Goal: Information Seeking & Learning: Learn about a topic

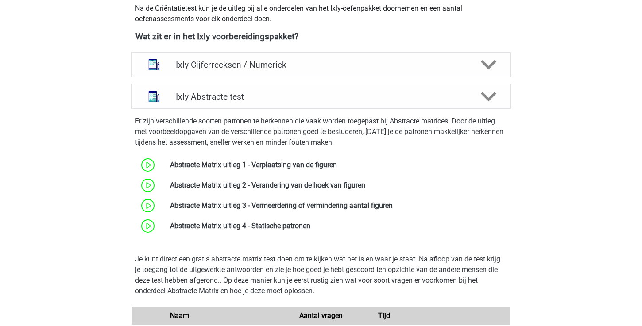
scroll to position [325, 0]
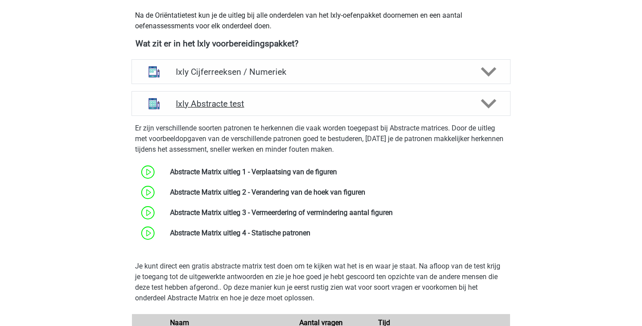
click at [491, 101] on icon at bounding box center [488, 103] width 15 height 15
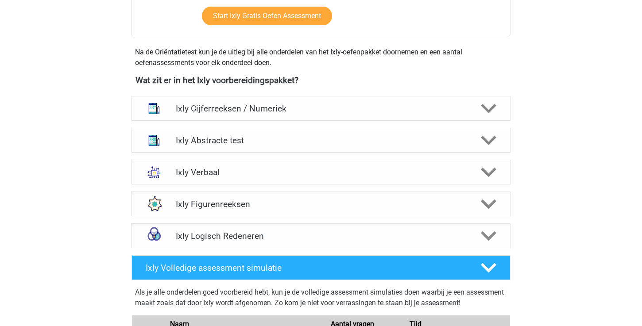
scroll to position [277, 0]
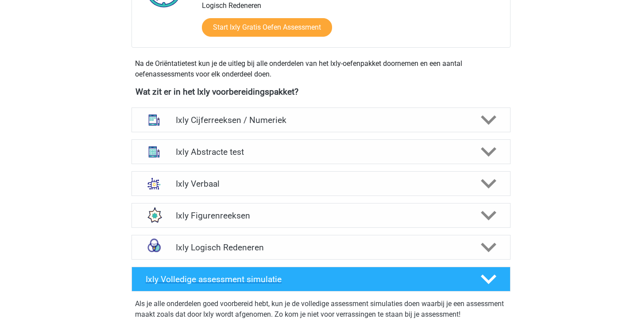
click at [496, 284] on icon at bounding box center [488, 279] width 15 height 15
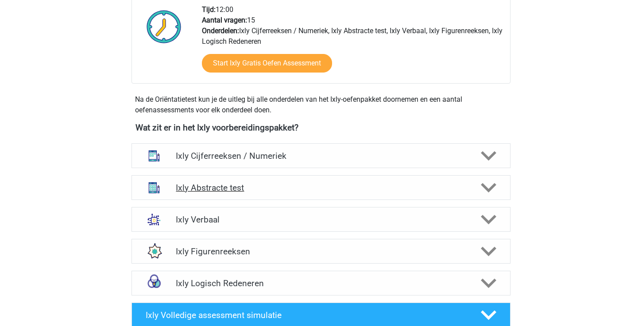
scroll to position [239, 0]
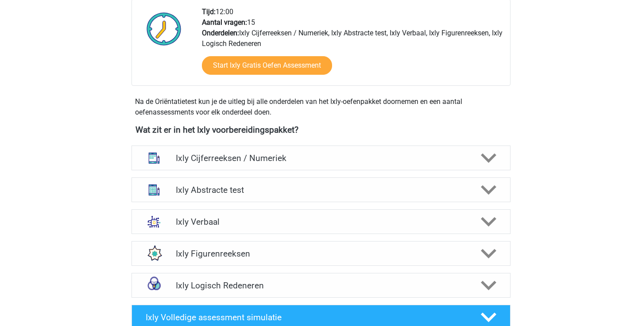
click at [326, 117] on div "Na de Oriëntatietest kun je de uitleg bij alle onderdelen van het Ixly-oefenpak…" at bounding box center [321, 107] width 379 height 21
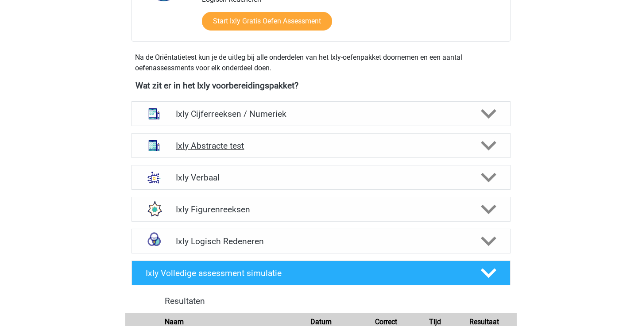
scroll to position [286, 0]
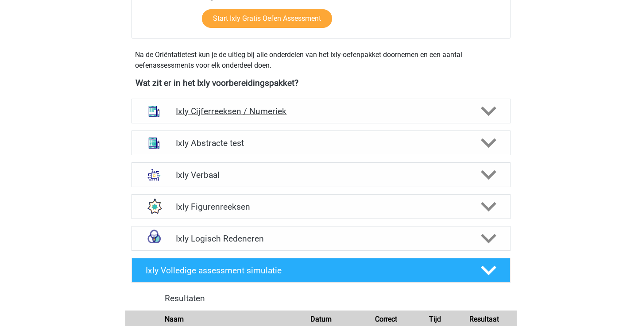
click at [332, 115] on h4 "Ixly Cijferreeksen / Numeriek" at bounding box center [321, 111] width 290 height 10
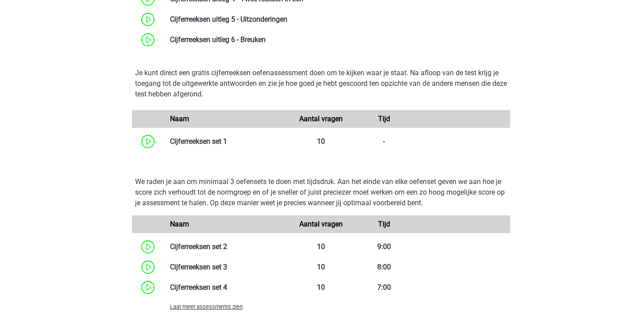
scroll to position [553, 0]
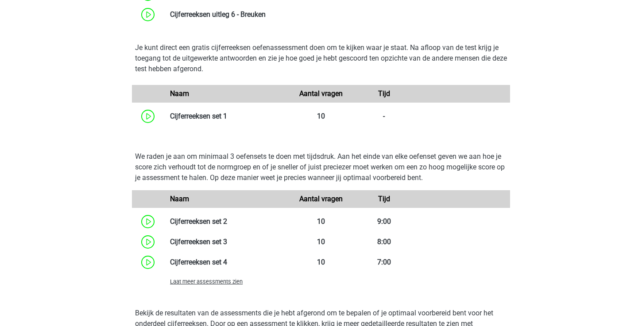
click at [225, 283] on span "Laat meer assessments zien" at bounding box center [206, 282] width 73 height 7
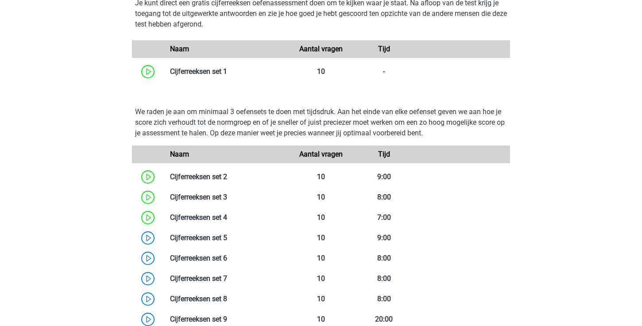
scroll to position [644, 0]
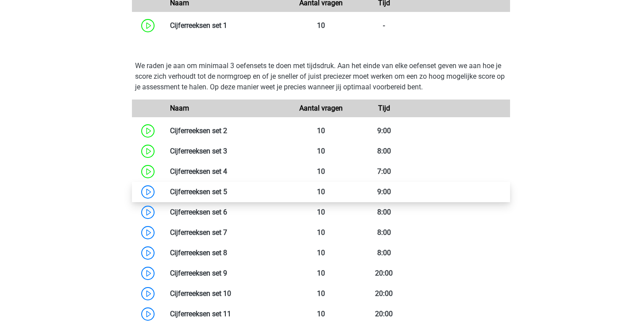
click at [227, 193] on link at bounding box center [227, 192] width 0 height 8
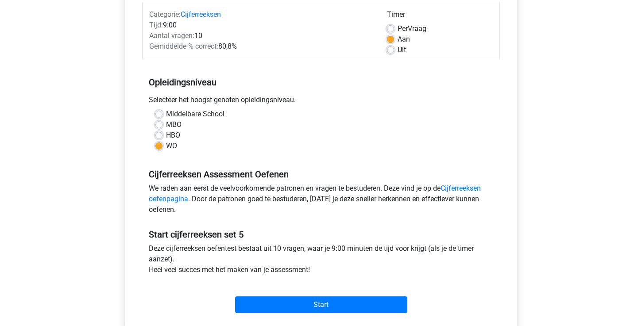
scroll to position [123, 0]
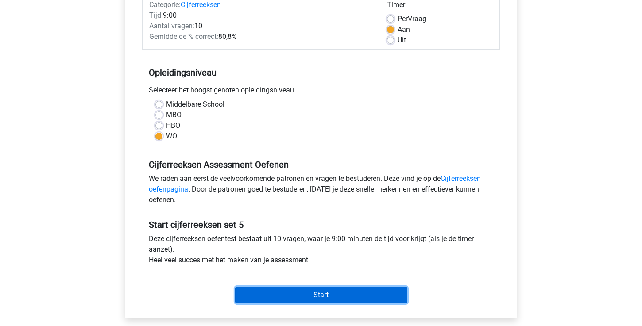
click at [296, 291] on input "Start" at bounding box center [321, 295] width 172 height 17
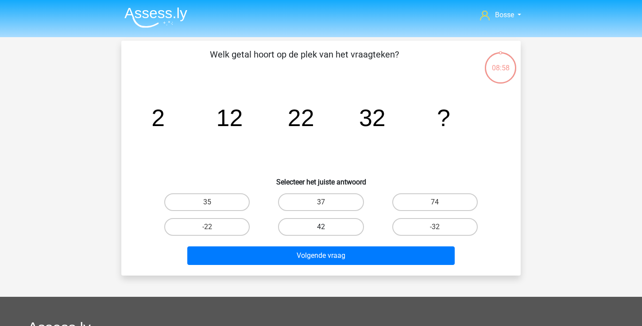
click at [307, 226] on label "42" at bounding box center [320, 227] width 85 height 18
click at [321, 227] on input "42" at bounding box center [324, 230] width 6 height 6
radio input "true"
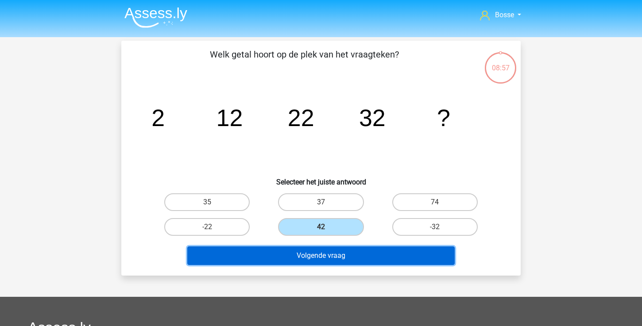
click at [301, 253] on button "Volgende vraag" at bounding box center [321, 256] width 268 height 19
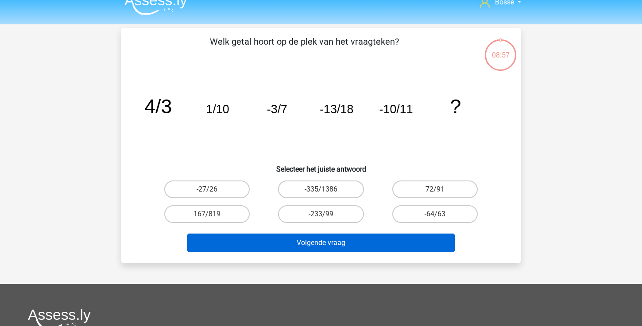
scroll to position [8, 0]
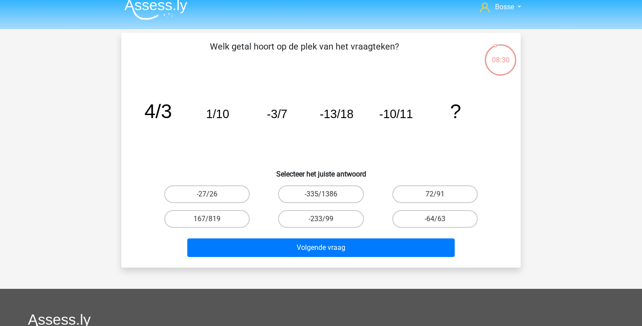
click at [210, 196] on input "-27/26" at bounding box center [210, 197] width 6 height 6
radio input "true"
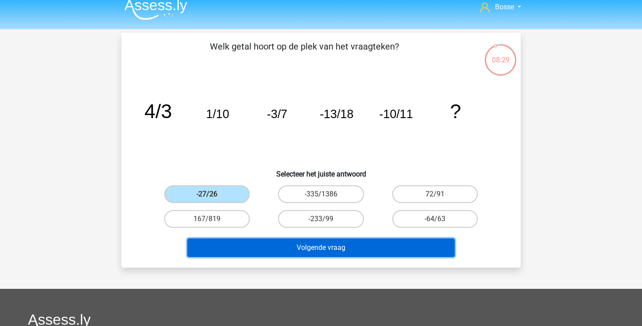
click at [232, 243] on button "Volgende vraag" at bounding box center [321, 248] width 268 height 19
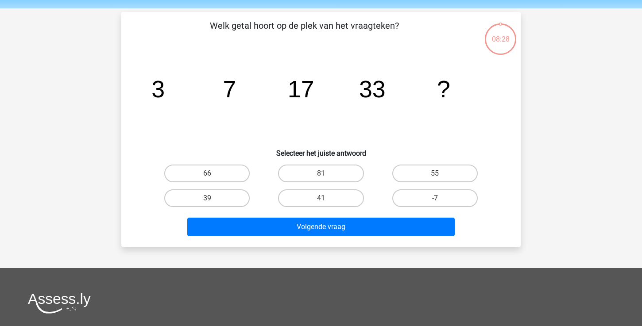
scroll to position [22, 0]
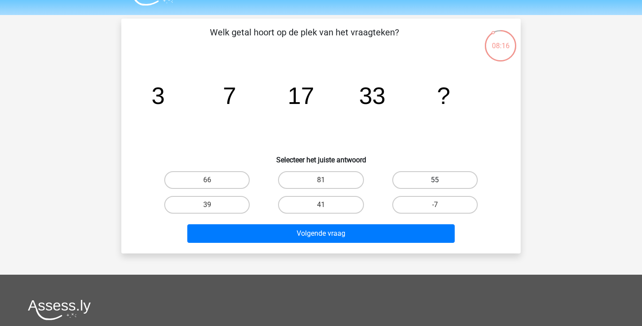
click at [426, 182] on label "55" at bounding box center [434, 180] width 85 height 18
click at [435, 182] on input "55" at bounding box center [438, 183] width 6 height 6
radio input "true"
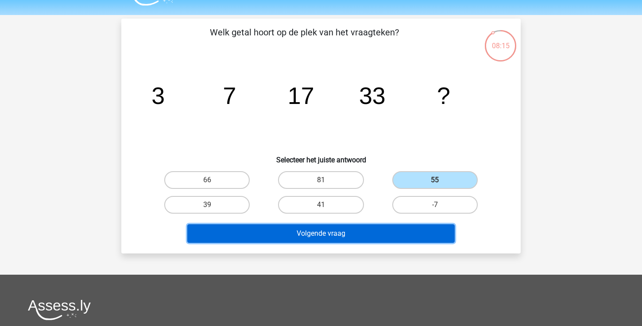
click at [379, 231] on button "Volgende vraag" at bounding box center [321, 234] width 268 height 19
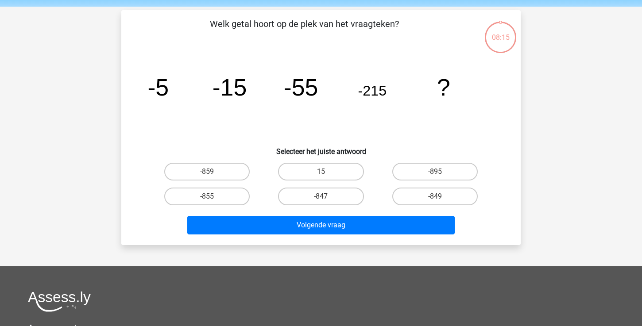
scroll to position [25, 0]
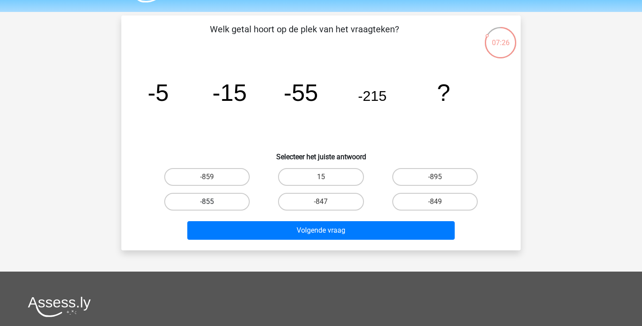
click at [241, 201] on label "-855" at bounding box center [206, 202] width 85 height 18
click at [213, 202] on input "-855" at bounding box center [210, 205] width 6 height 6
radio input "true"
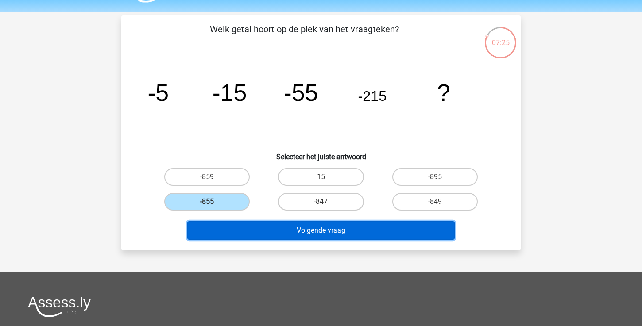
click at [300, 229] on button "Volgende vraag" at bounding box center [321, 230] width 268 height 19
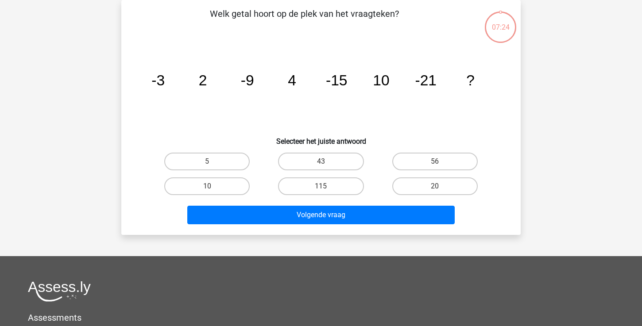
scroll to position [37, 0]
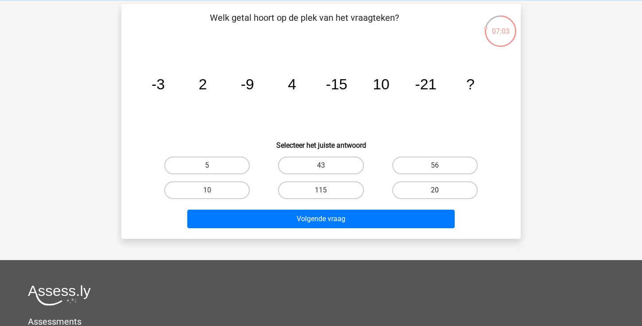
click at [412, 188] on label "20" at bounding box center [434, 191] width 85 height 18
click at [435, 190] on input "20" at bounding box center [438, 193] width 6 height 6
radio input "true"
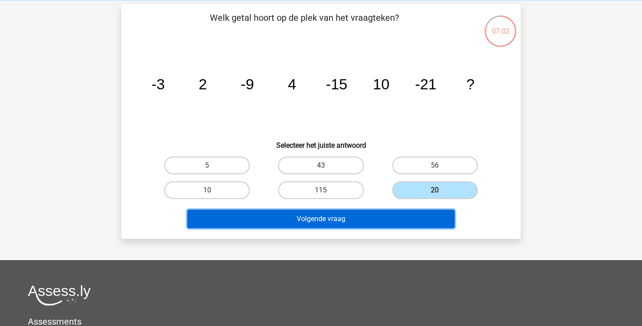
click at [380, 215] on button "Volgende vraag" at bounding box center [321, 219] width 268 height 19
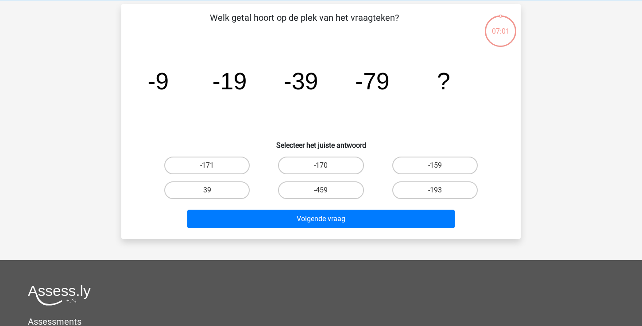
scroll to position [41, 0]
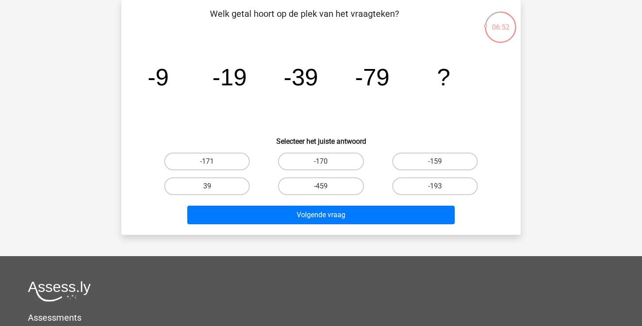
drag, startPoint x: 419, startPoint y: 158, endPoint x: 409, endPoint y: 171, distance: 16.7
click at [419, 158] on label "-159" at bounding box center [434, 162] width 85 height 18
click at [435, 162] on input "-159" at bounding box center [438, 165] width 6 height 6
radio input "true"
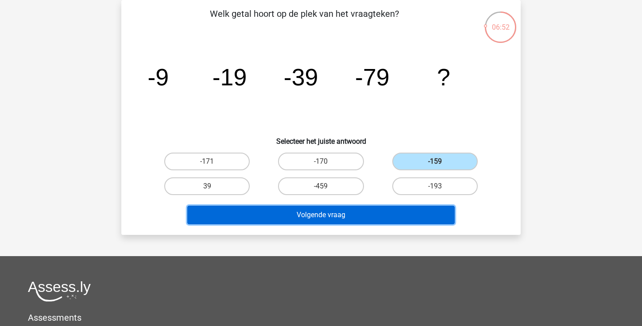
click at [378, 212] on button "Volgende vraag" at bounding box center [321, 215] width 268 height 19
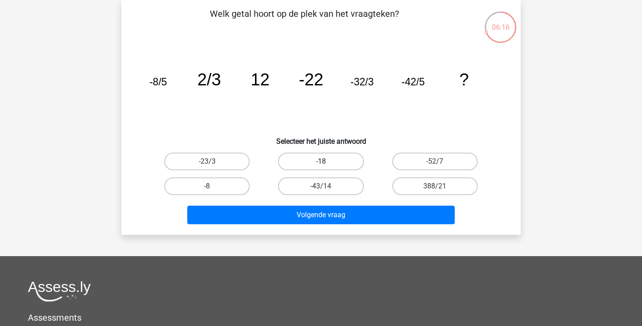
click at [345, 163] on label "-18" at bounding box center [320, 162] width 85 height 18
click at [327, 163] on input "-18" at bounding box center [324, 165] width 6 height 6
radio input "true"
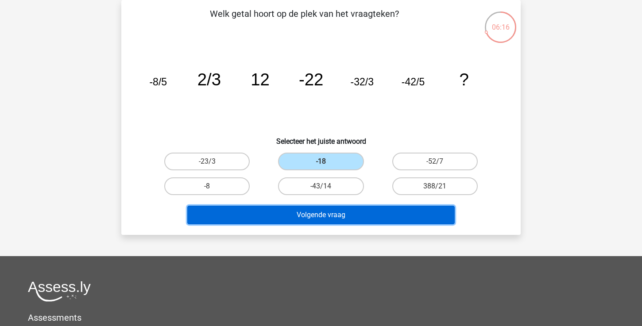
click at [342, 213] on button "Volgende vraag" at bounding box center [321, 215] width 268 height 19
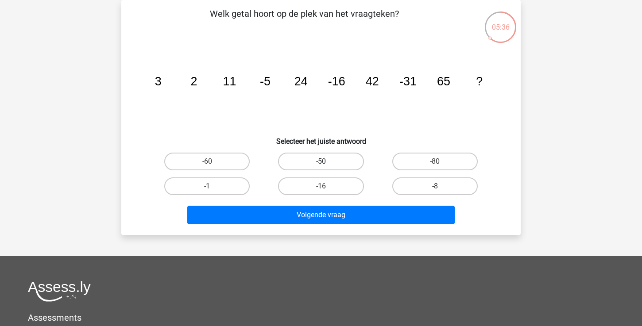
click at [336, 164] on label "-50" at bounding box center [320, 162] width 85 height 18
click at [327, 164] on input "-50" at bounding box center [324, 165] width 6 height 6
radio input "true"
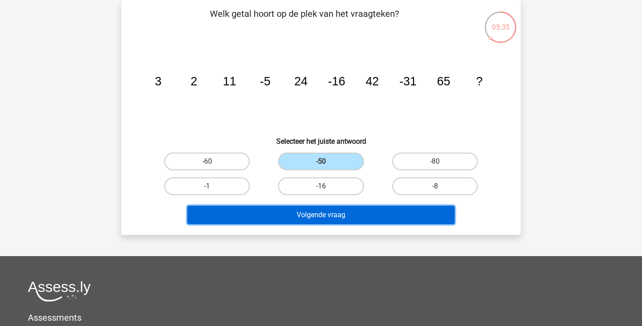
click at [337, 211] on button "Volgende vraag" at bounding box center [321, 215] width 268 height 19
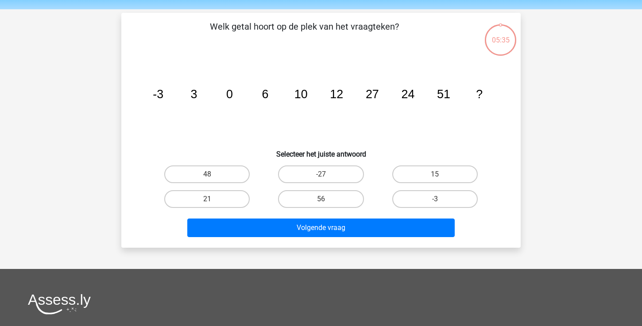
scroll to position [27, 0]
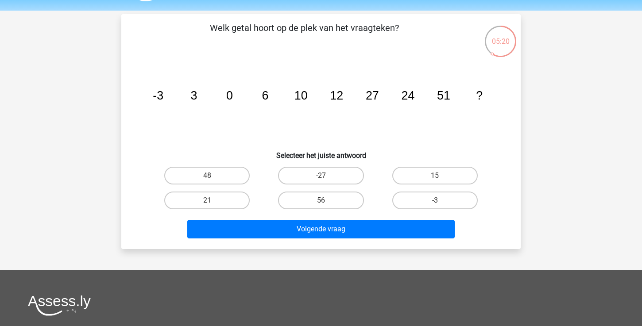
drag, startPoint x: 211, startPoint y: 175, endPoint x: 214, endPoint y: 187, distance: 12.8
click at [211, 175] on label "48" at bounding box center [206, 176] width 85 height 18
click at [211, 176] on input "48" at bounding box center [210, 179] width 6 height 6
radio input "true"
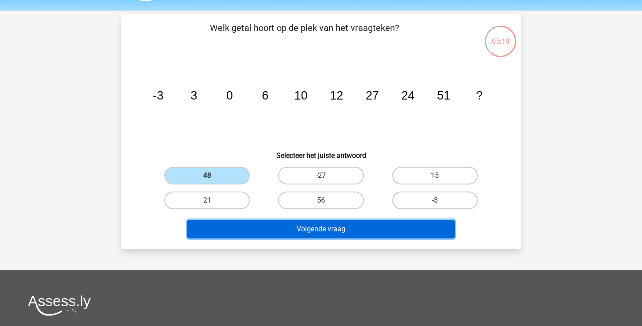
click at [246, 225] on button "Volgende vraag" at bounding box center [321, 229] width 268 height 19
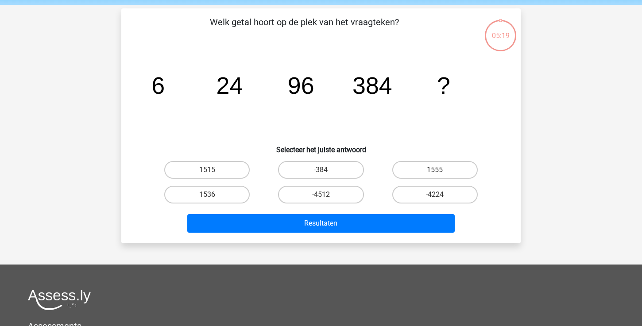
scroll to position [32, 0]
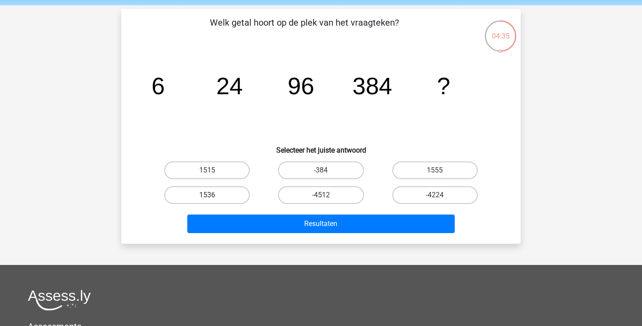
click at [229, 197] on label "1536" at bounding box center [206, 195] width 85 height 18
click at [213, 197] on input "1536" at bounding box center [210, 198] width 6 height 6
radio input "true"
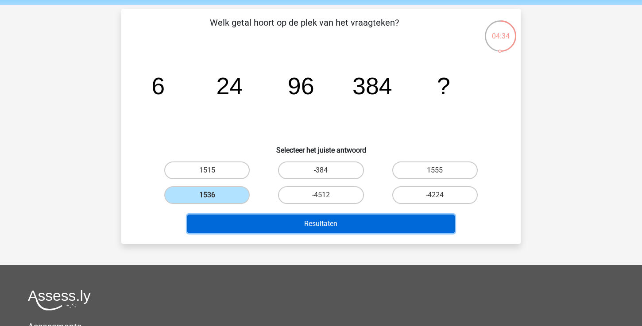
click at [259, 224] on button "Resultaten" at bounding box center [321, 224] width 268 height 19
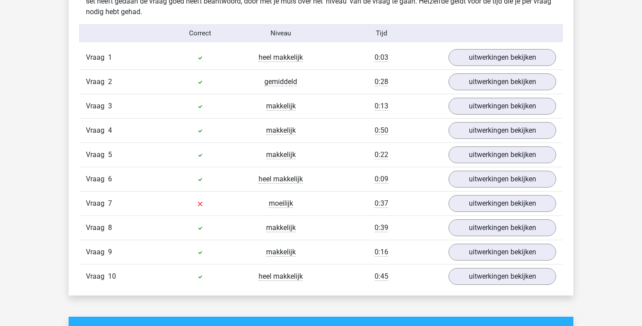
scroll to position [543, 0]
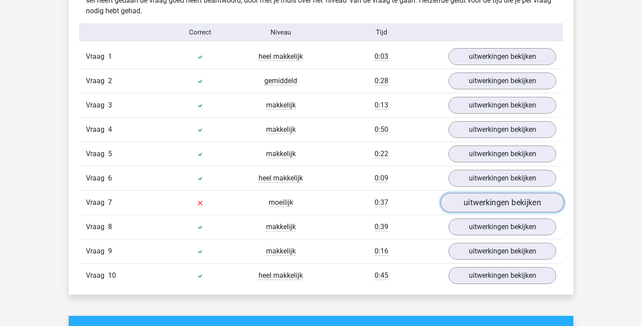
click at [506, 207] on link "uitwerkingen bekijken" at bounding box center [503, 202] width 124 height 19
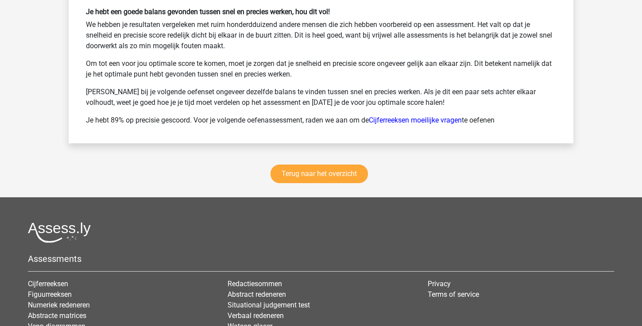
scroll to position [1740, 0]
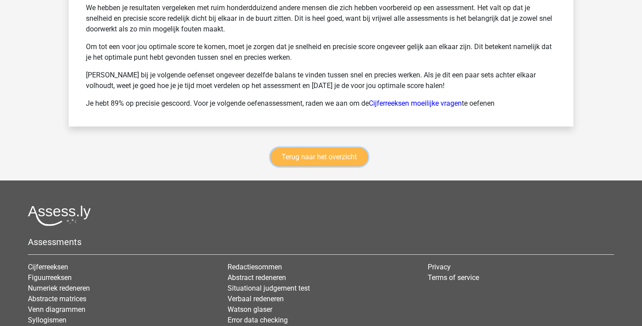
click at [306, 163] on link "Terug naar het overzicht" at bounding box center [319, 157] width 97 height 19
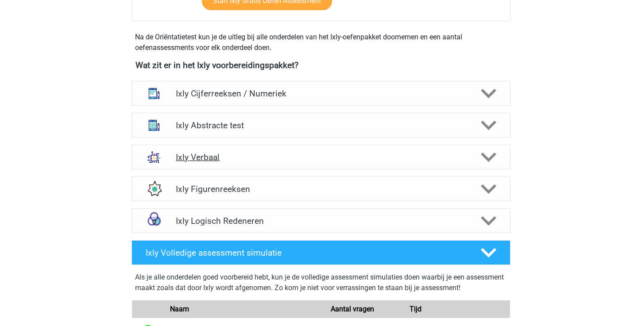
scroll to position [306, 0]
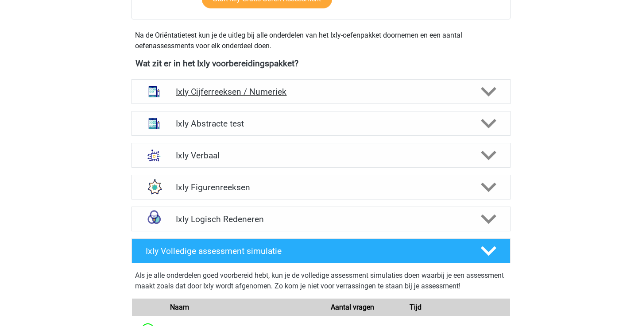
click at [498, 96] on div at bounding box center [488, 91] width 30 height 15
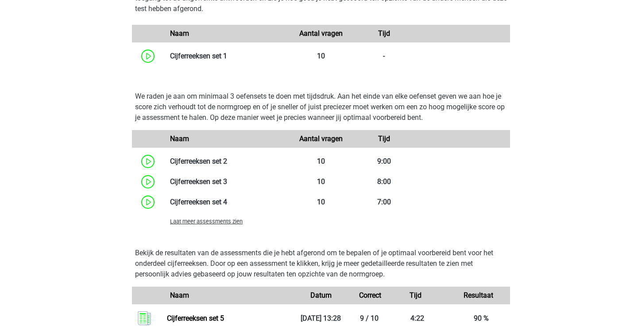
scroll to position [621, 0]
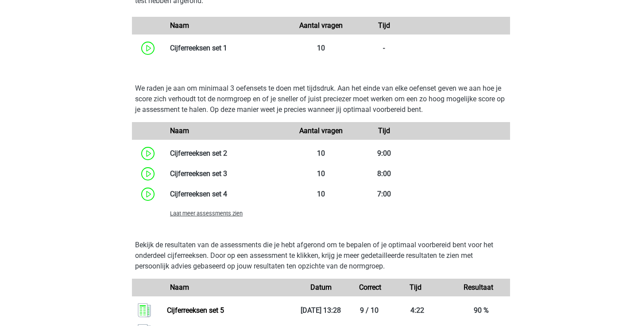
click at [231, 215] on span "Laat meer assessments zien" at bounding box center [206, 213] width 73 height 7
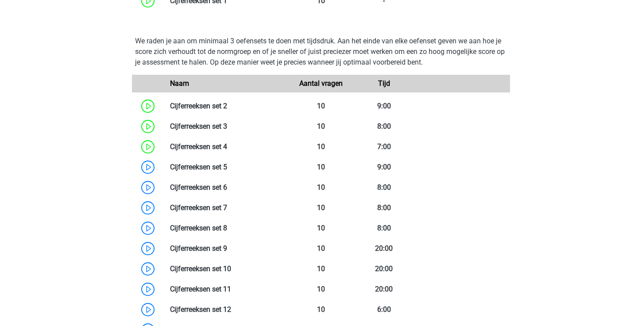
scroll to position [705, 0]
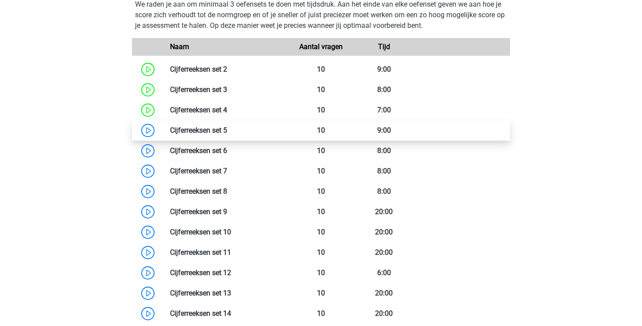
click at [227, 134] on link at bounding box center [227, 130] width 0 height 8
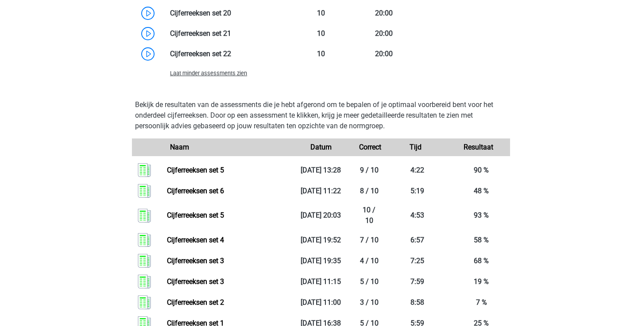
scroll to position [1155, 0]
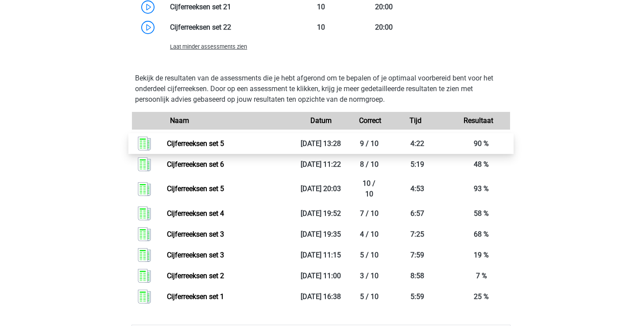
click at [179, 146] on link "Cijferreeksen set 5" at bounding box center [195, 143] width 57 height 8
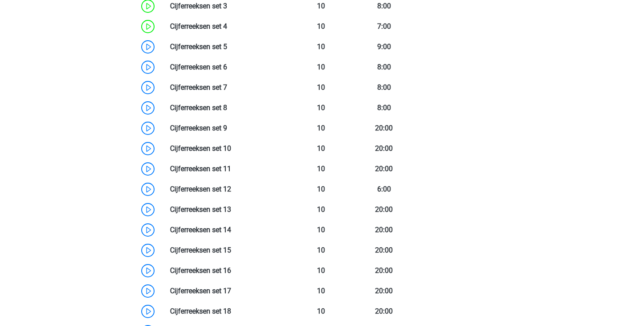
scroll to position [736, 0]
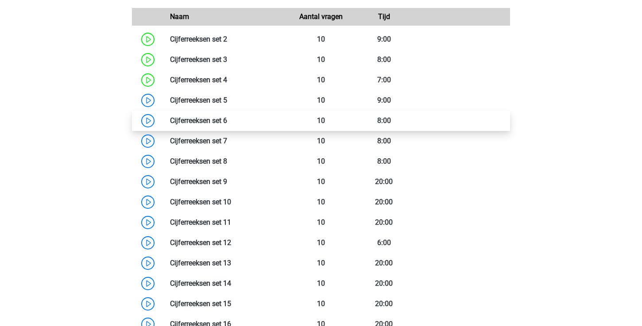
click at [227, 123] on link at bounding box center [227, 120] width 0 height 8
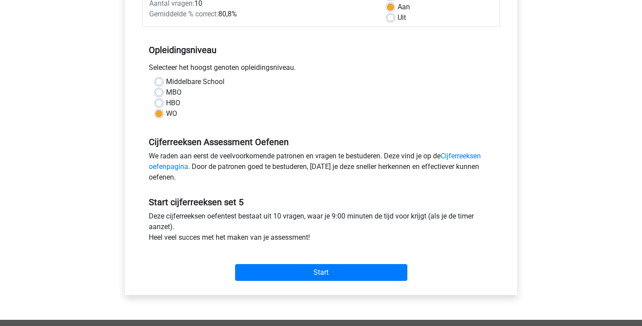
scroll to position [193, 0]
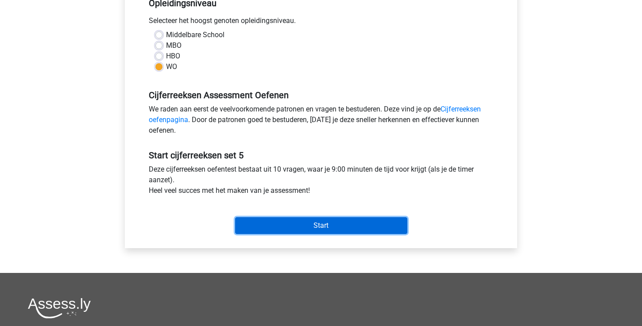
click at [348, 229] on input "Start" at bounding box center [321, 225] width 172 height 17
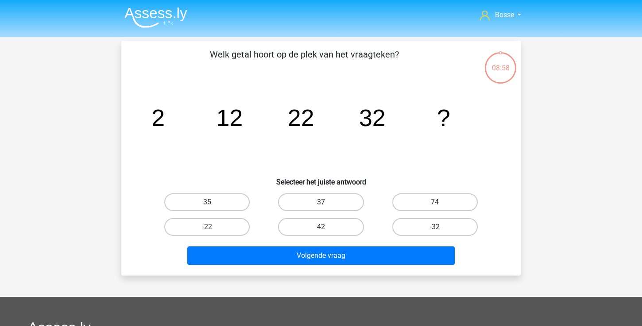
click at [313, 224] on label "42" at bounding box center [320, 227] width 85 height 18
click at [321, 227] on input "42" at bounding box center [324, 230] width 6 height 6
radio input "true"
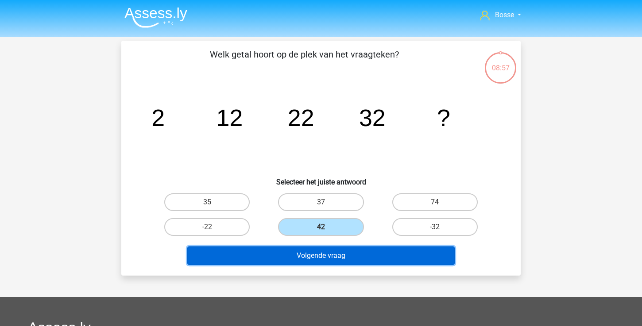
click at [307, 256] on button "Volgende vraag" at bounding box center [321, 256] width 268 height 19
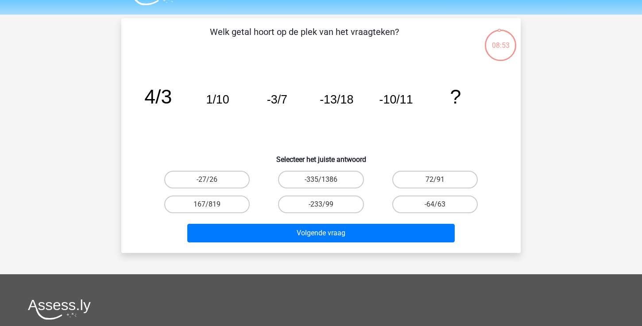
scroll to position [19, 0]
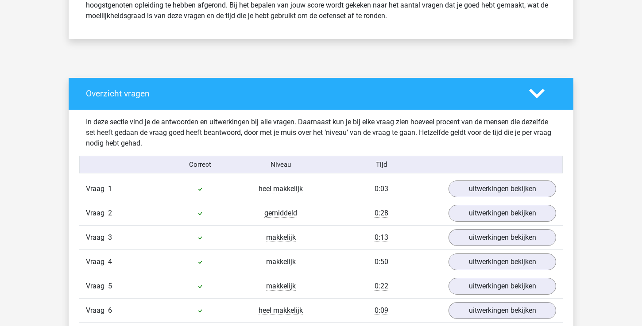
scroll to position [421, 0]
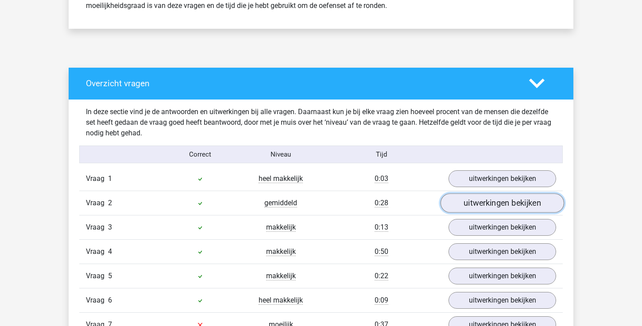
click at [490, 205] on link "uitwerkingen bekijken" at bounding box center [503, 203] width 124 height 19
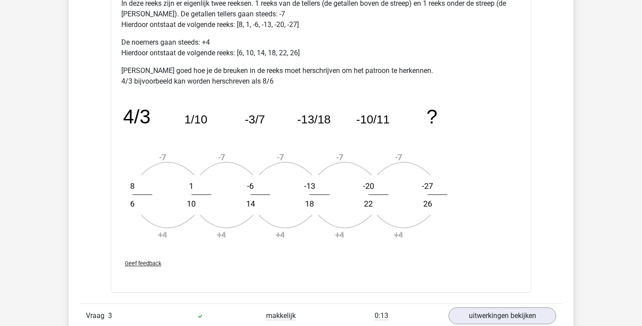
scroll to position [868, 0]
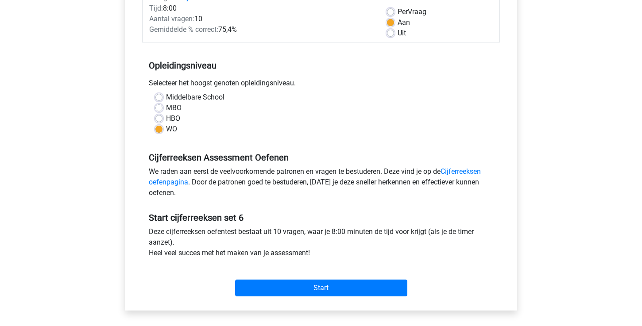
scroll to position [165, 0]
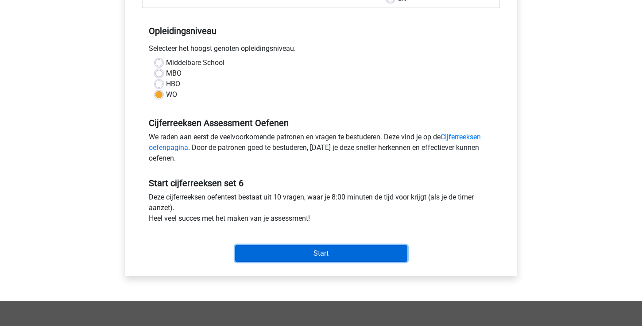
click at [346, 252] on input "Start" at bounding box center [321, 253] width 172 height 17
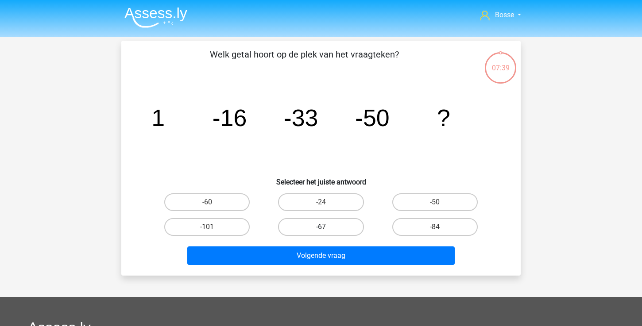
click at [318, 225] on label "-67" at bounding box center [320, 227] width 85 height 18
click at [321, 227] on input "-67" at bounding box center [324, 230] width 6 height 6
radio input "true"
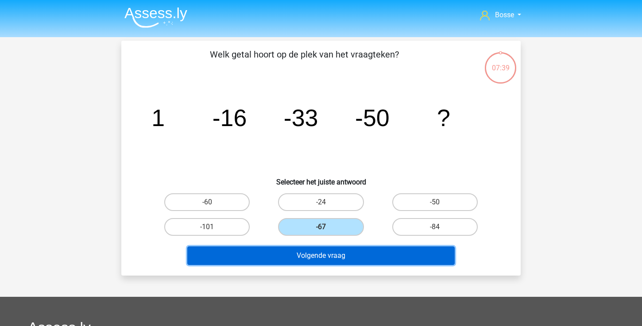
click at [318, 258] on button "Volgende vraag" at bounding box center [321, 256] width 268 height 19
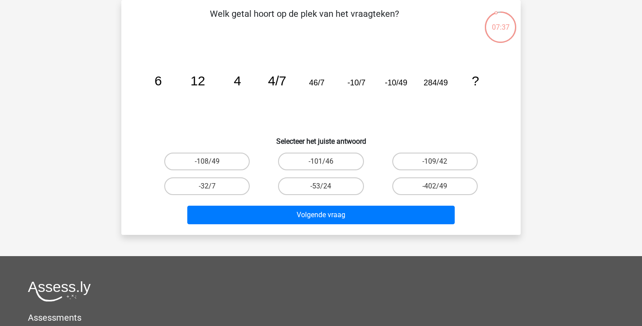
scroll to position [34, 0]
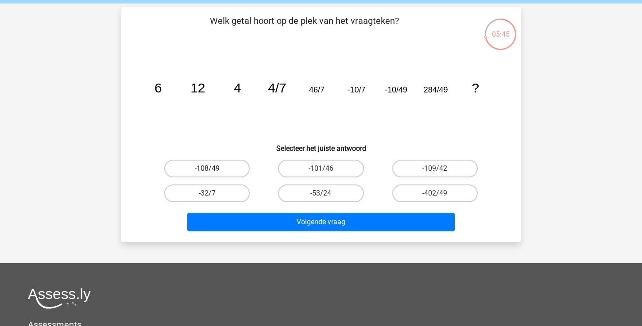
click at [236, 171] on label "-108/49" at bounding box center [206, 169] width 85 height 18
click at [213, 171] on input "-108/49" at bounding box center [210, 172] width 6 height 6
radio input "true"
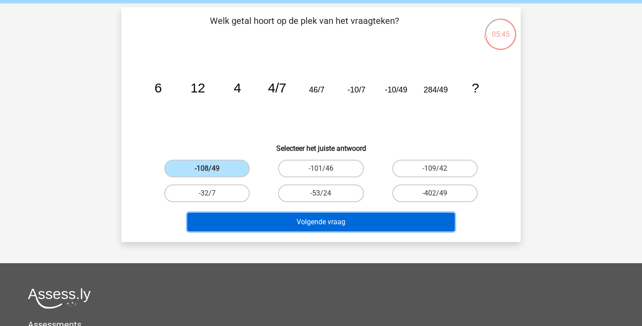
click at [256, 214] on button "Volgende vraag" at bounding box center [321, 222] width 268 height 19
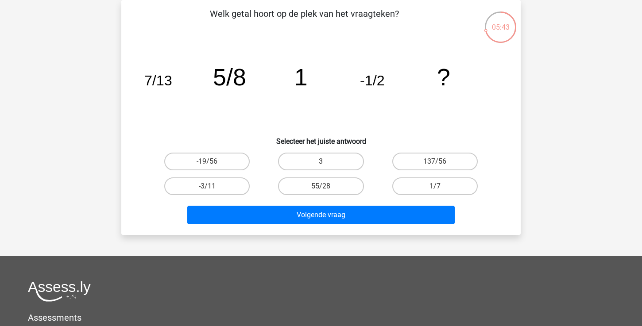
scroll to position [35, 0]
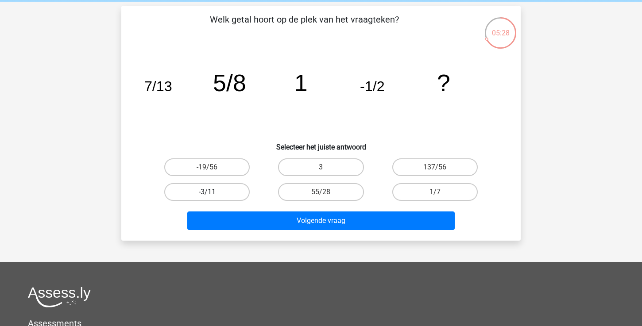
click at [236, 189] on label "-3/11" at bounding box center [206, 192] width 85 height 18
click at [213, 192] on input "-3/11" at bounding box center [210, 195] width 6 height 6
radio input "true"
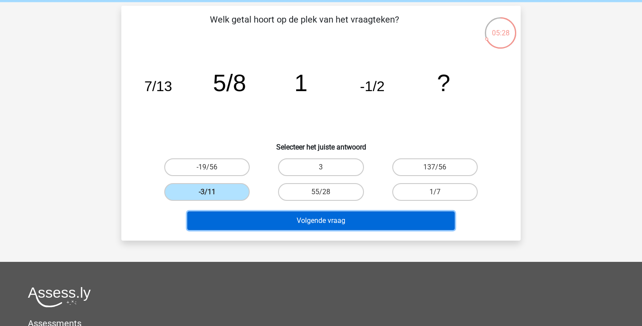
click at [278, 213] on button "Volgende vraag" at bounding box center [321, 221] width 268 height 19
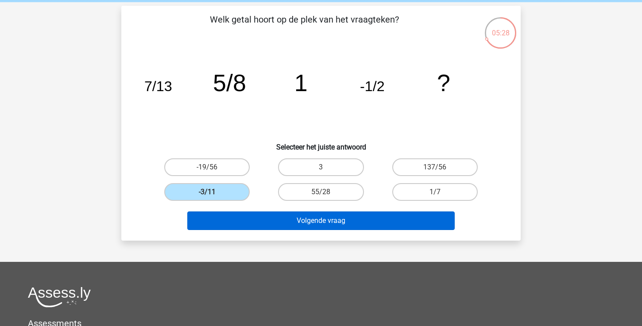
scroll to position [41, 0]
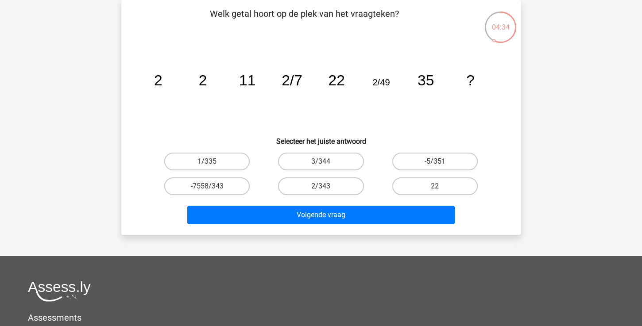
click at [348, 185] on label "2/343" at bounding box center [320, 187] width 85 height 18
click at [327, 186] on input "2/343" at bounding box center [324, 189] width 6 height 6
radio input "true"
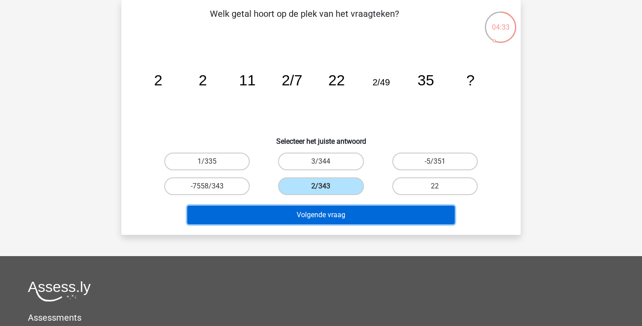
click at [345, 216] on button "Volgende vraag" at bounding box center [321, 215] width 268 height 19
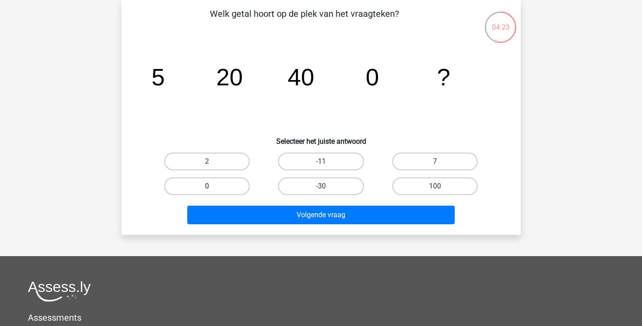
click at [217, 182] on label "0" at bounding box center [206, 187] width 85 height 18
click at [213, 186] on input "0" at bounding box center [210, 189] width 6 height 6
radio input "true"
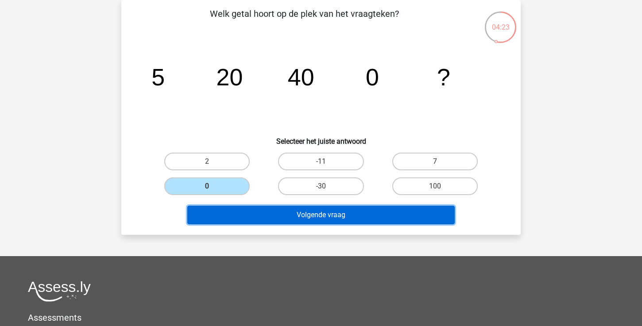
click at [252, 214] on button "Volgende vraag" at bounding box center [321, 215] width 268 height 19
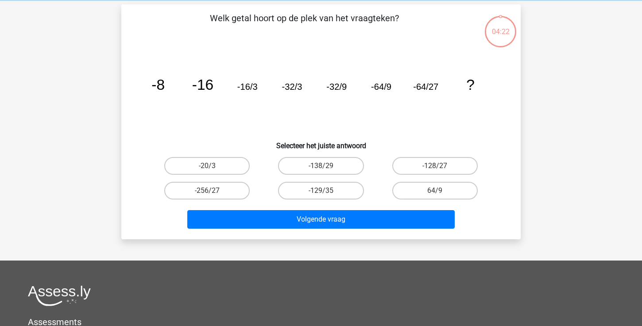
scroll to position [36, 0]
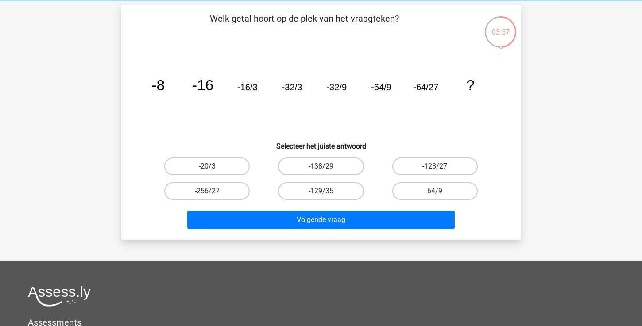
click at [432, 159] on label "-128/27" at bounding box center [434, 167] width 85 height 18
click at [435, 167] on input "-128/27" at bounding box center [438, 170] width 6 height 6
radio input "true"
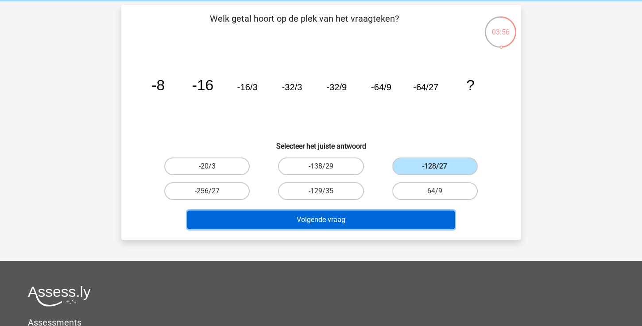
click at [386, 221] on button "Volgende vraag" at bounding box center [321, 220] width 268 height 19
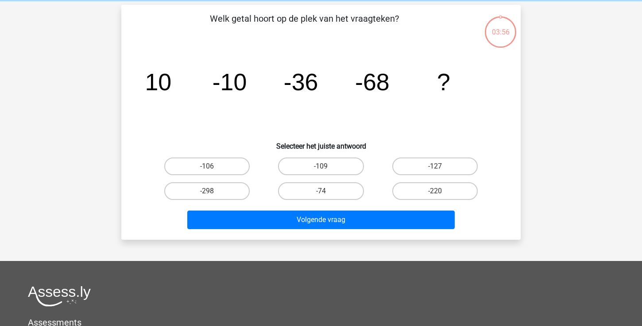
scroll to position [41, 0]
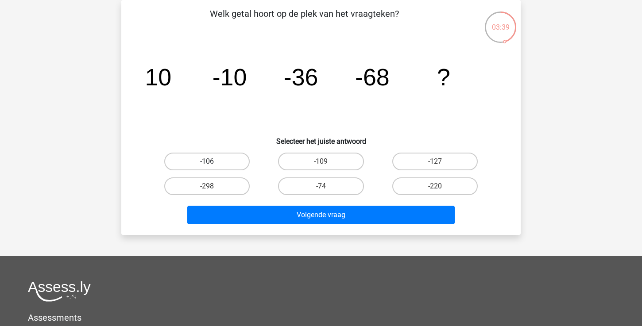
click at [232, 167] on label "-106" at bounding box center [206, 162] width 85 height 18
click at [213, 167] on input "-106" at bounding box center [210, 165] width 6 height 6
radio input "true"
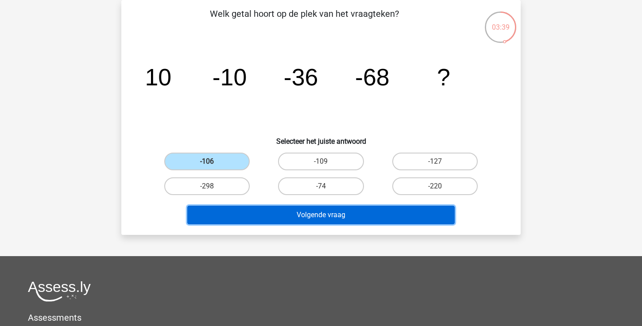
click at [250, 213] on button "Volgende vraag" at bounding box center [321, 215] width 268 height 19
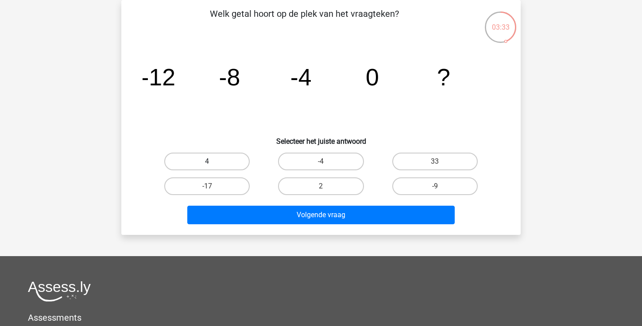
click at [228, 169] on label "4" at bounding box center [206, 162] width 85 height 18
click at [213, 167] on input "4" at bounding box center [210, 165] width 6 height 6
radio input "true"
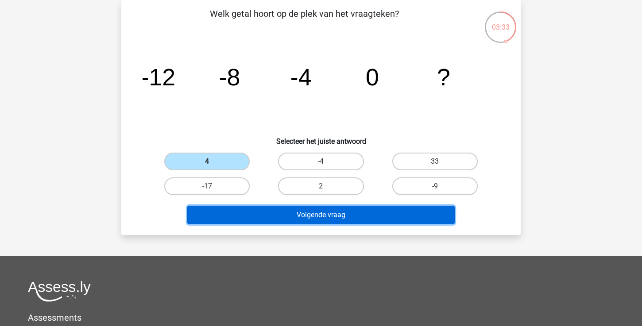
click at [254, 218] on button "Volgende vraag" at bounding box center [321, 215] width 268 height 19
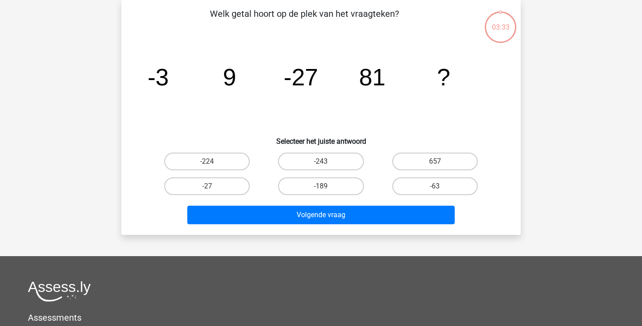
scroll to position [34, 0]
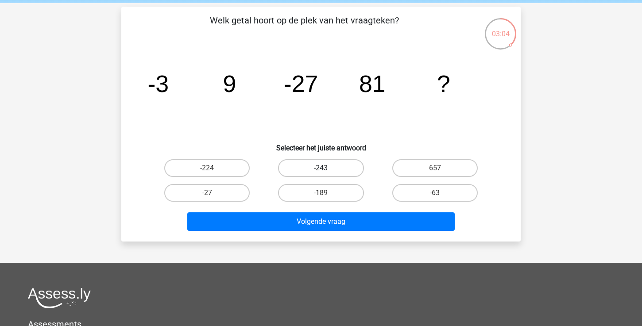
click at [339, 169] on label "-243" at bounding box center [320, 168] width 85 height 18
click at [327, 169] on input "-243" at bounding box center [324, 171] width 6 height 6
radio input "true"
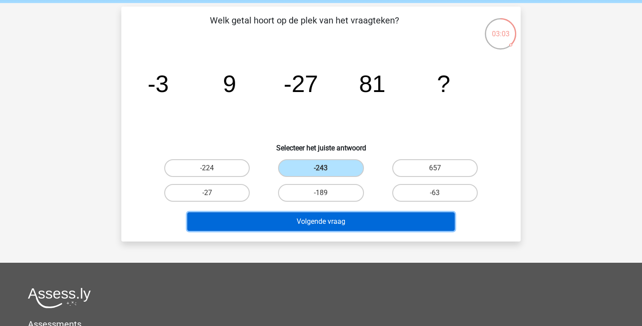
click at [333, 223] on button "Volgende vraag" at bounding box center [321, 222] width 268 height 19
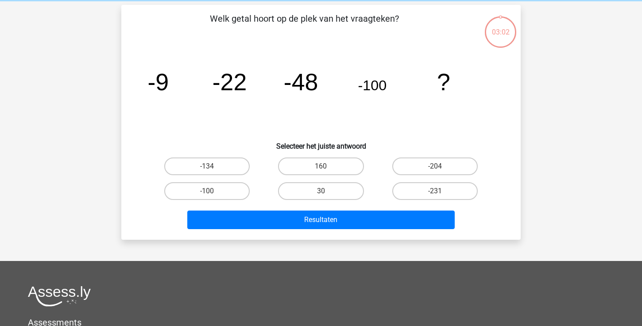
scroll to position [35, 0]
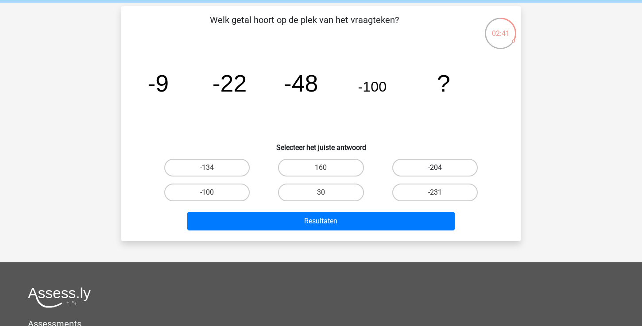
click at [456, 164] on label "-204" at bounding box center [434, 168] width 85 height 18
click at [441, 168] on input "-204" at bounding box center [438, 171] width 6 height 6
radio input "true"
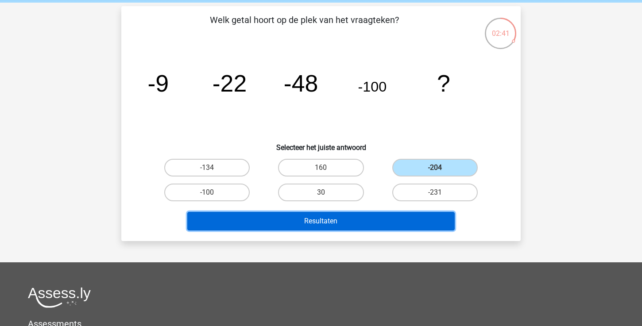
click at [418, 214] on button "Resultaten" at bounding box center [321, 221] width 268 height 19
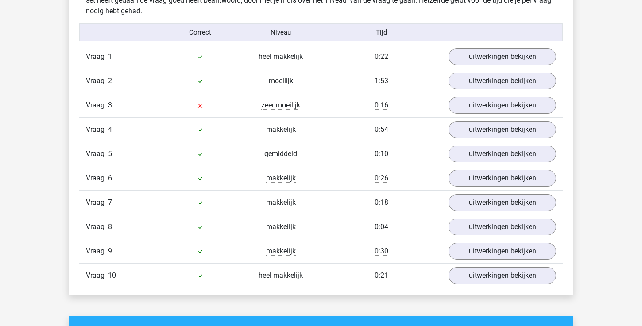
scroll to position [546, 0]
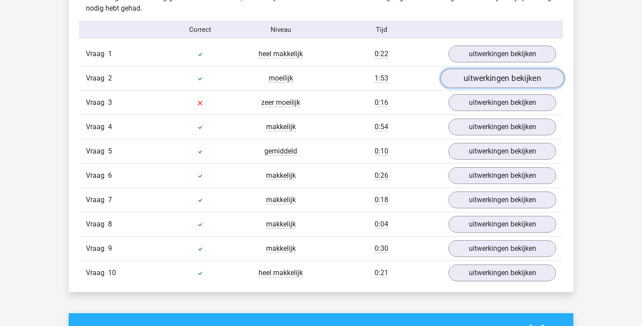
click at [466, 81] on link "uitwerkingen bekijken" at bounding box center [503, 78] width 124 height 19
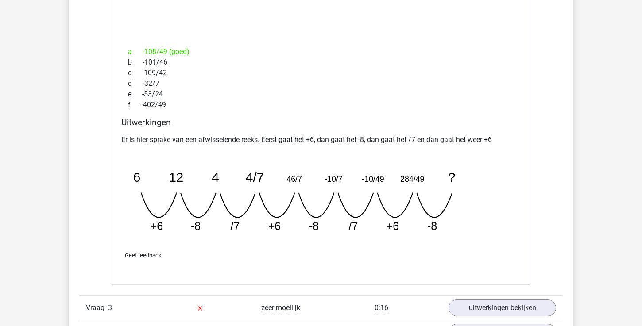
scroll to position [722, 0]
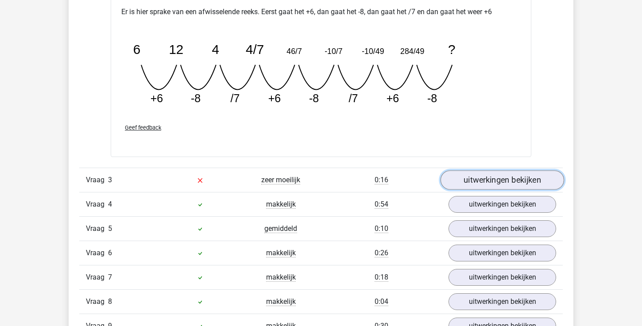
click at [476, 179] on link "uitwerkingen bekijken" at bounding box center [503, 179] width 124 height 19
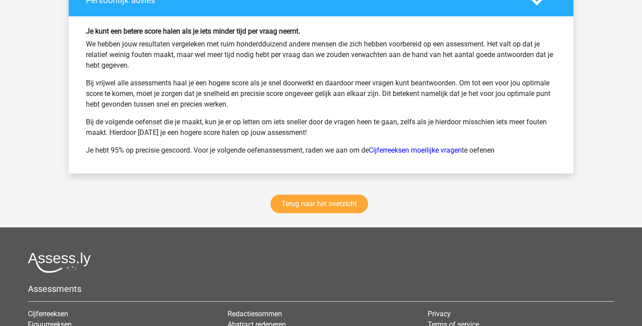
scroll to position [2193, 0]
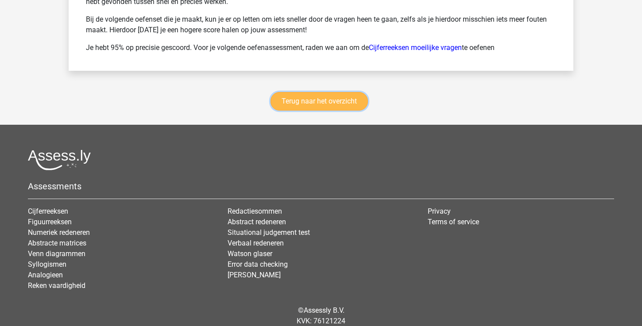
click at [314, 103] on link "Terug naar het overzicht" at bounding box center [319, 101] width 97 height 19
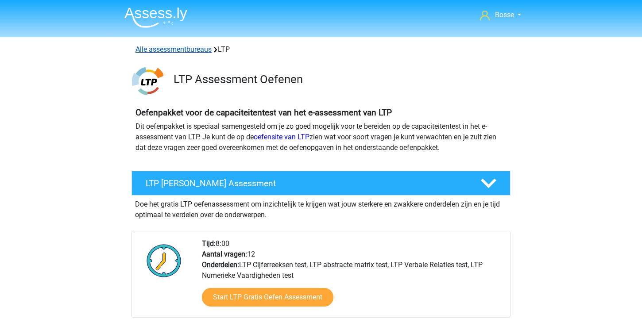
click at [198, 50] on link "Alle assessmentbureaus" at bounding box center [174, 49] width 76 height 8
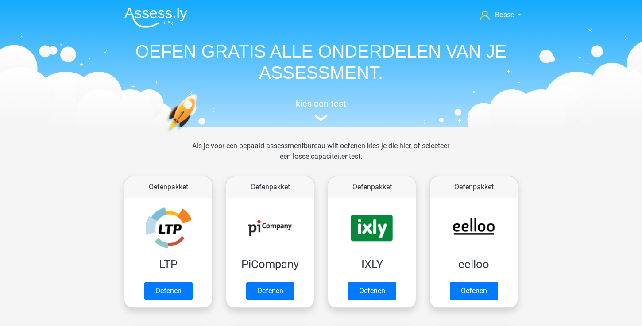
scroll to position [141, 0]
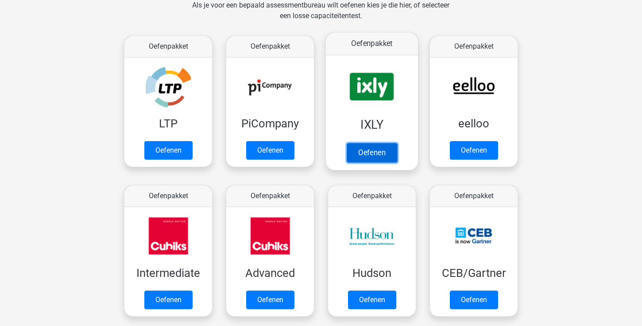
click at [376, 148] on link "Oefenen" at bounding box center [372, 152] width 50 height 19
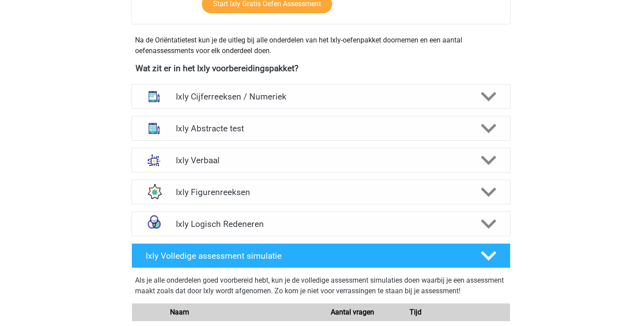
scroll to position [320, 0]
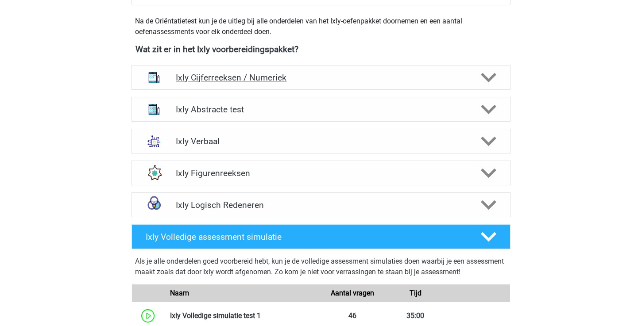
click at [393, 81] on h4 "Ixly Cijferreeksen / Numeriek" at bounding box center [321, 78] width 290 height 10
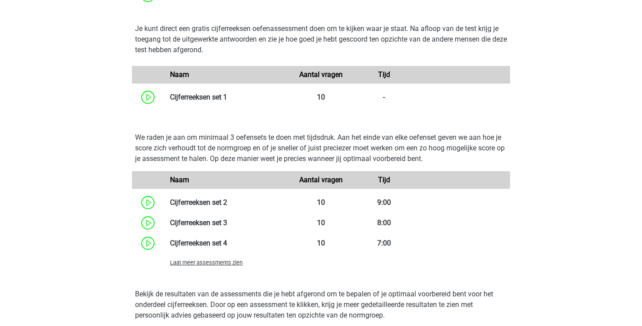
scroll to position [619, 0]
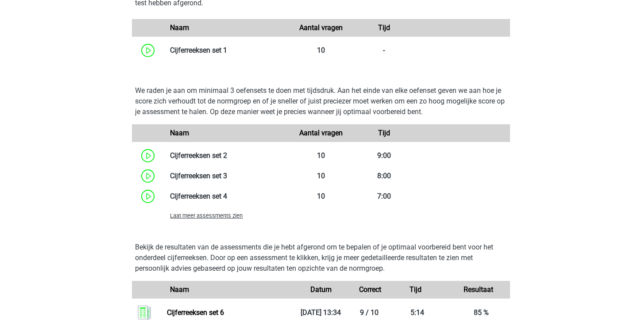
click at [245, 217] on div "Laat meer assessments zien" at bounding box center [226, 215] width 126 height 11
click at [241, 216] on span "Laat meer assessments zien" at bounding box center [206, 216] width 73 height 7
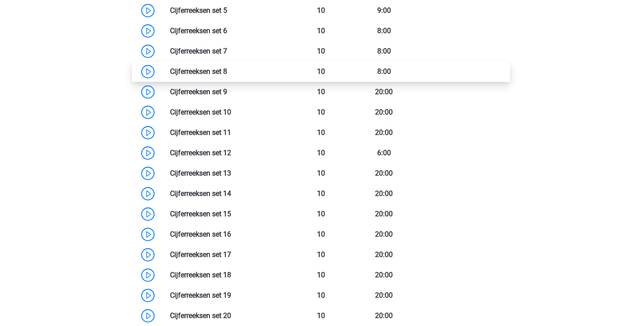
scroll to position [821, 0]
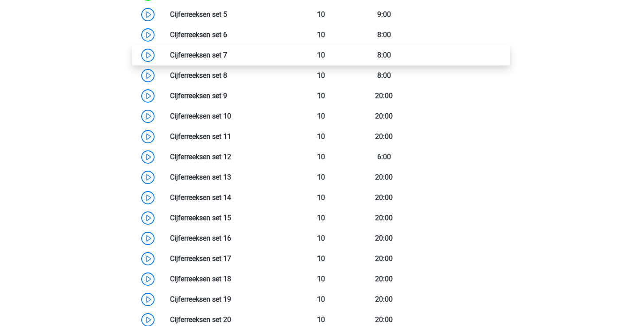
click at [227, 56] on link at bounding box center [227, 55] width 0 height 8
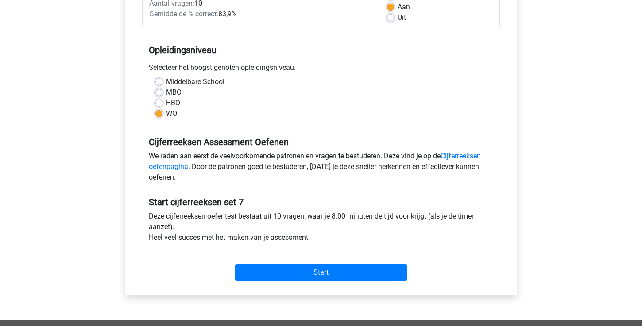
scroll to position [147, 0]
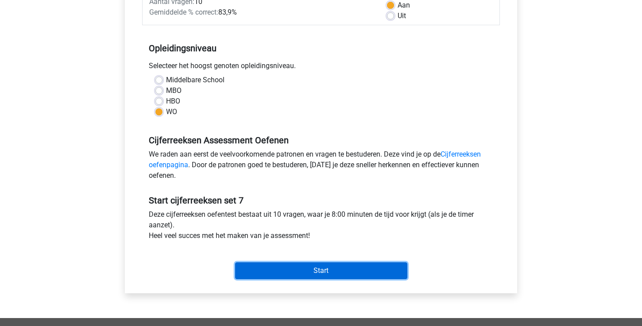
click at [338, 274] on input "Start" at bounding box center [321, 271] width 172 height 17
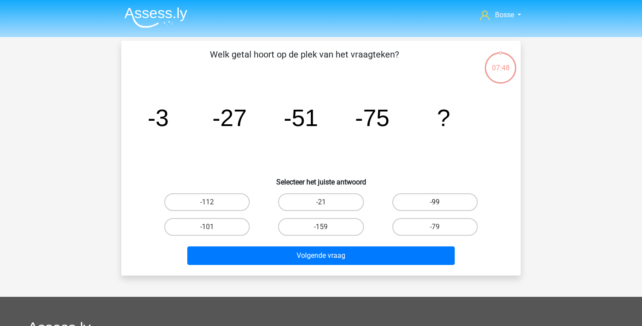
click at [415, 202] on label "-99" at bounding box center [434, 203] width 85 height 18
click at [435, 202] on input "-99" at bounding box center [438, 205] width 6 height 6
radio input "true"
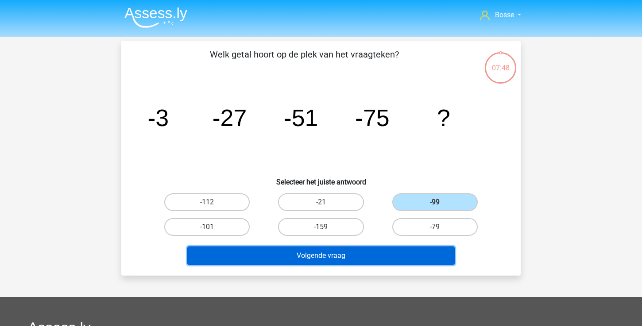
click at [368, 257] on button "Volgende vraag" at bounding box center [321, 256] width 268 height 19
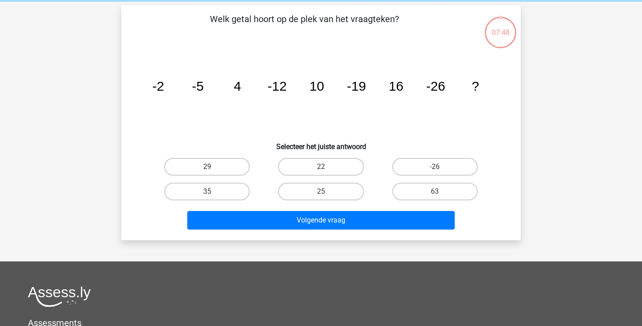
scroll to position [41, 0]
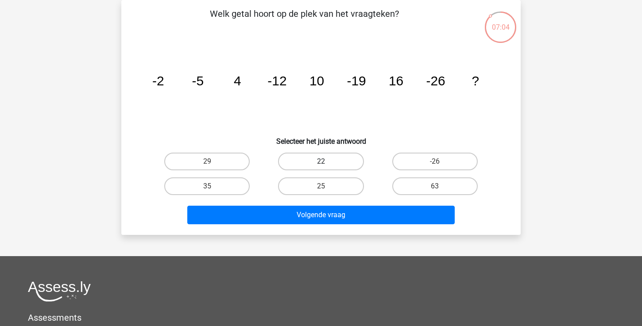
click at [334, 161] on label "22" at bounding box center [320, 162] width 85 height 18
click at [327, 162] on input "22" at bounding box center [324, 165] width 6 height 6
radio input "true"
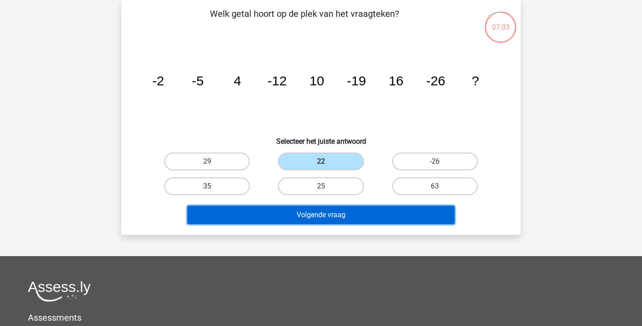
click at [330, 213] on button "Volgende vraag" at bounding box center [321, 215] width 268 height 19
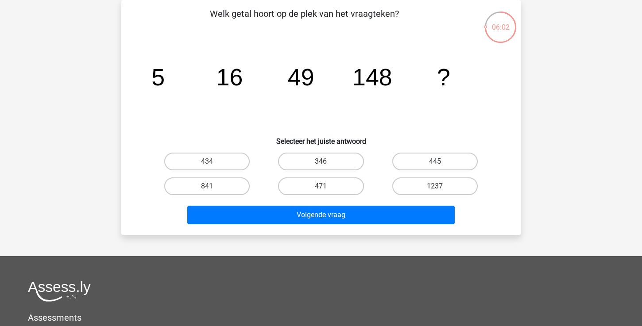
click at [423, 154] on label "445" at bounding box center [434, 162] width 85 height 18
click at [435, 162] on input "445" at bounding box center [438, 165] width 6 height 6
radio input "true"
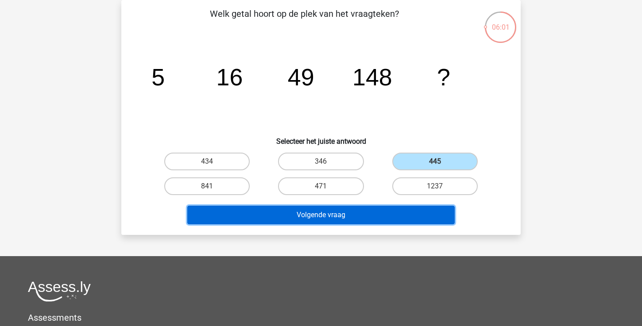
click at [364, 208] on button "Volgende vraag" at bounding box center [321, 215] width 268 height 19
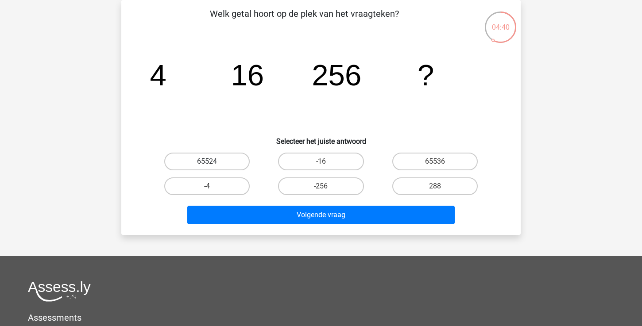
click at [235, 163] on label "65524" at bounding box center [206, 162] width 85 height 18
click at [213, 163] on input "65524" at bounding box center [210, 165] width 6 height 6
radio input "true"
click at [462, 156] on label "65536" at bounding box center [434, 162] width 85 height 18
click at [441, 162] on input "65536" at bounding box center [438, 165] width 6 height 6
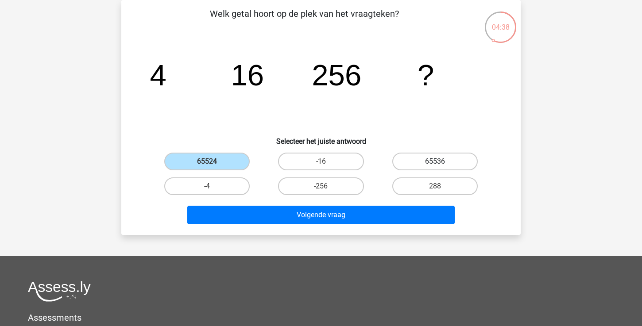
radio input "true"
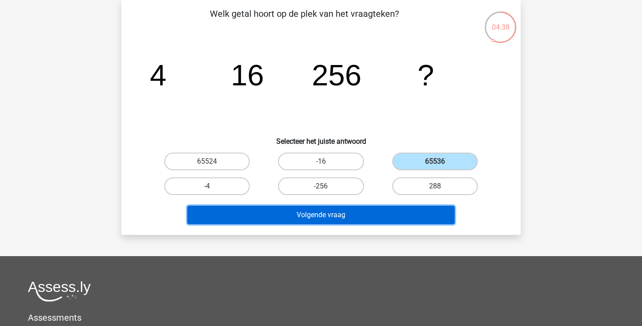
click at [416, 210] on button "Volgende vraag" at bounding box center [321, 215] width 268 height 19
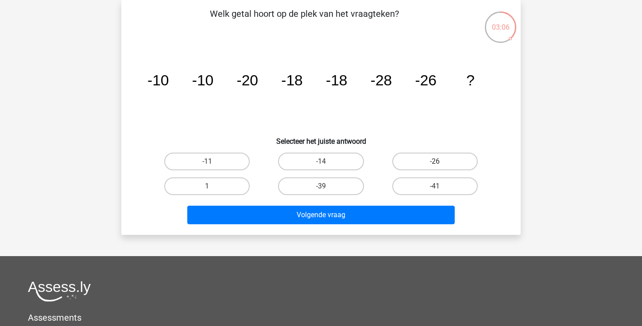
click at [430, 163] on label "-26" at bounding box center [434, 162] width 85 height 18
click at [435, 163] on input "-26" at bounding box center [438, 165] width 6 height 6
radio input "true"
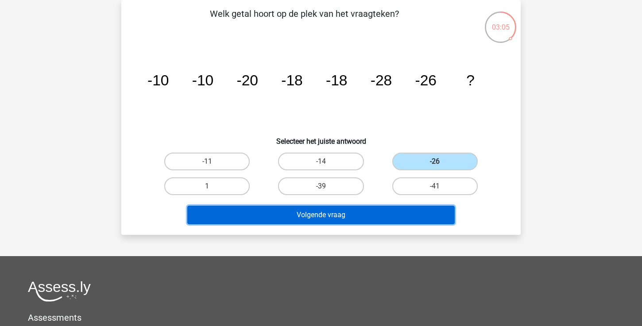
click at [385, 215] on button "Volgende vraag" at bounding box center [321, 215] width 268 height 19
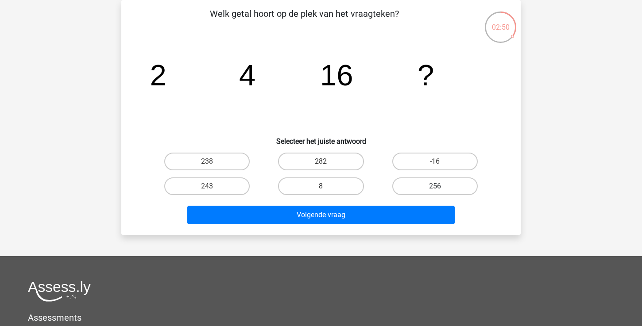
click at [435, 186] on label "256" at bounding box center [434, 187] width 85 height 18
click at [435, 186] on input "256" at bounding box center [438, 189] width 6 height 6
radio input "true"
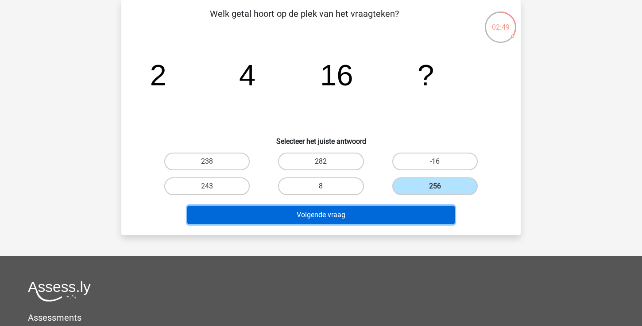
click at [407, 213] on button "Volgende vraag" at bounding box center [321, 215] width 268 height 19
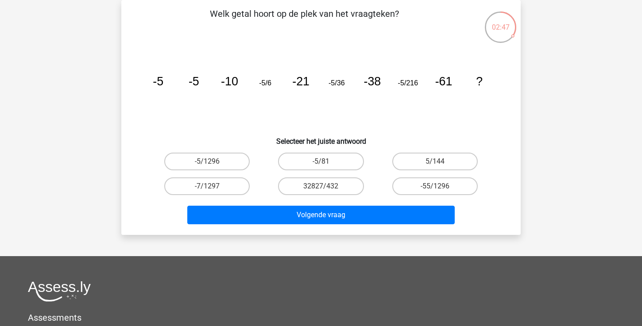
scroll to position [34, 0]
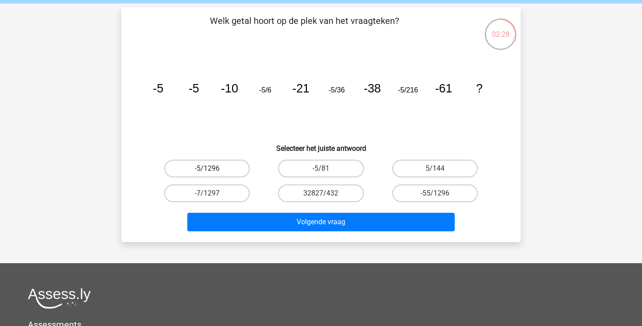
click at [236, 167] on label "-5/1296" at bounding box center [206, 169] width 85 height 18
click at [213, 169] on input "-5/1296" at bounding box center [210, 172] width 6 height 6
radio input "true"
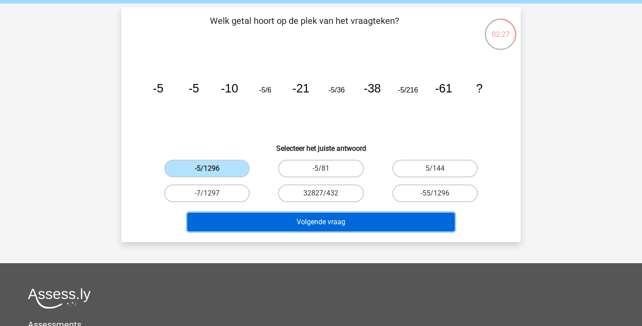
click at [319, 219] on button "Volgende vraag" at bounding box center [321, 222] width 268 height 19
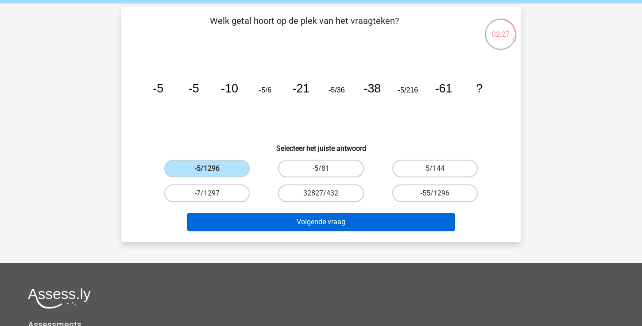
scroll to position [41, 0]
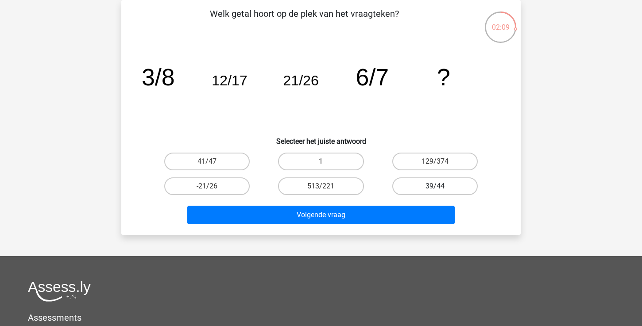
click at [436, 186] on label "39/44" at bounding box center [434, 187] width 85 height 18
click at [436, 186] on input "39/44" at bounding box center [438, 189] width 6 height 6
radio input "true"
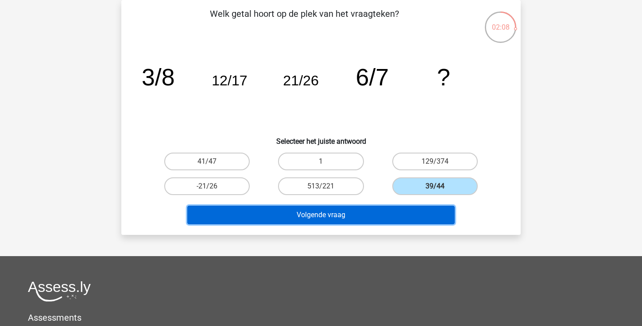
click at [392, 214] on button "Volgende vraag" at bounding box center [321, 215] width 268 height 19
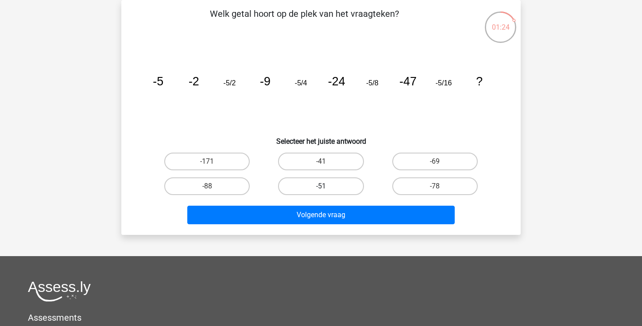
click at [339, 186] on label "-51" at bounding box center [320, 187] width 85 height 18
click at [327, 186] on input "-51" at bounding box center [324, 189] width 6 height 6
radio input "true"
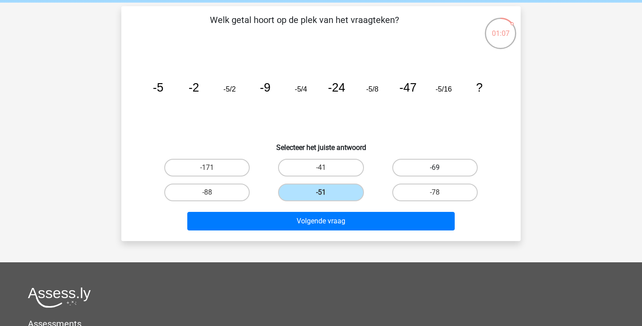
scroll to position [32, 0]
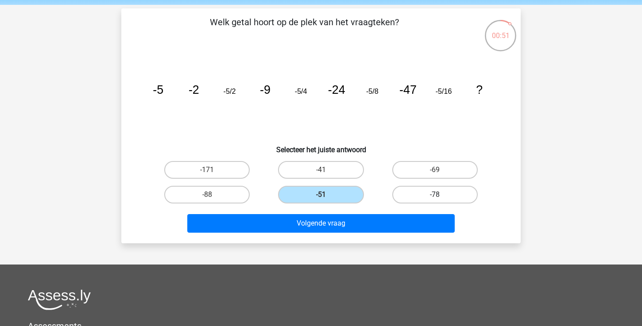
click at [428, 195] on label "-78" at bounding box center [434, 195] width 85 height 18
click at [435, 195] on input "-78" at bounding box center [438, 198] width 6 height 6
radio input "true"
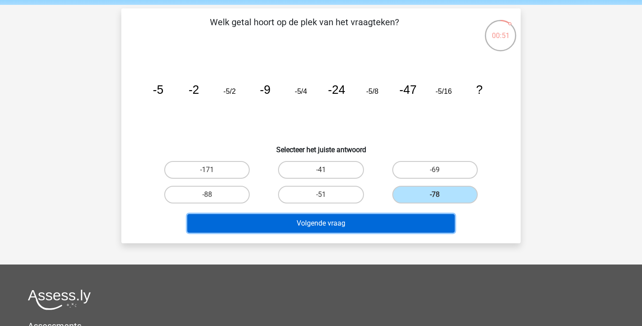
click at [402, 225] on button "Volgende vraag" at bounding box center [321, 223] width 268 height 19
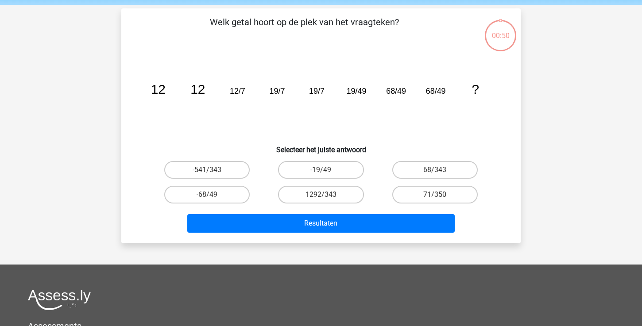
scroll to position [41, 0]
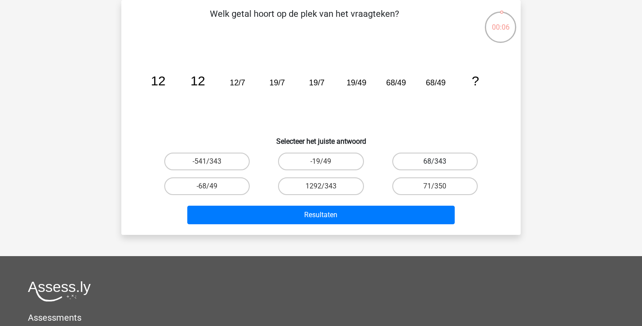
click at [408, 159] on label "68/343" at bounding box center [434, 162] width 85 height 18
click at [435, 162] on input "68/343" at bounding box center [438, 165] width 6 height 6
radio input "true"
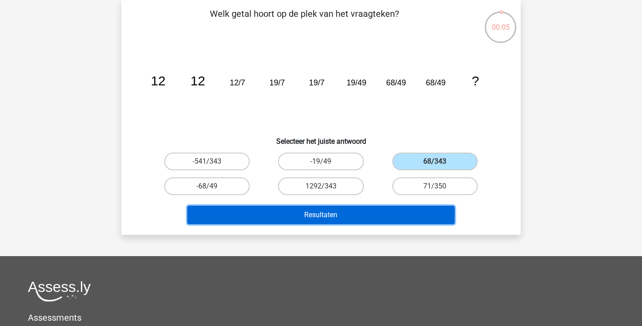
click at [385, 210] on button "Resultaten" at bounding box center [321, 215] width 268 height 19
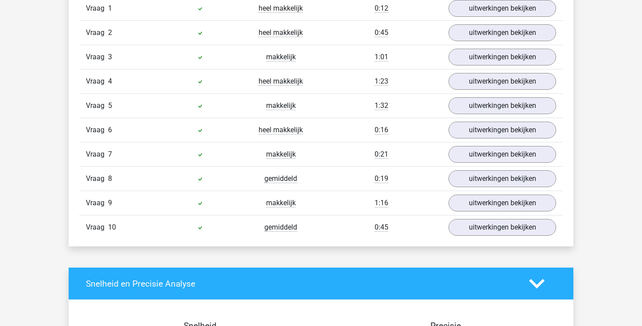
scroll to position [592, 0]
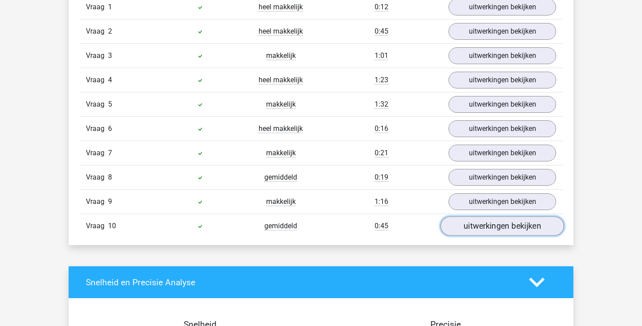
click at [486, 228] on link "uitwerkingen bekijken" at bounding box center [503, 226] width 124 height 19
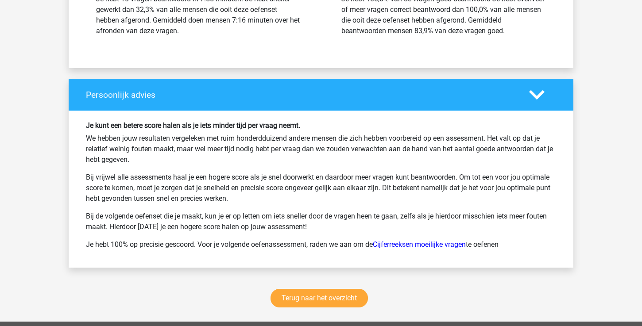
scroll to position [1466, 0]
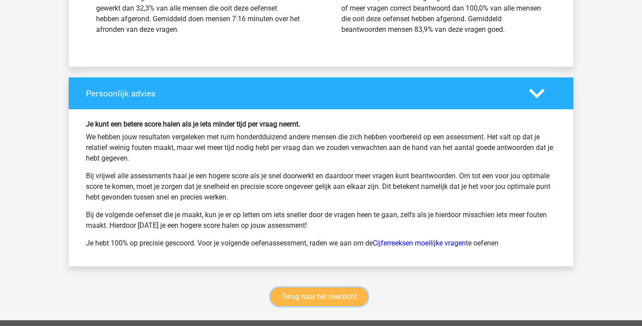
click at [316, 300] on link "Terug naar het overzicht" at bounding box center [319, 297] width 97 height 19
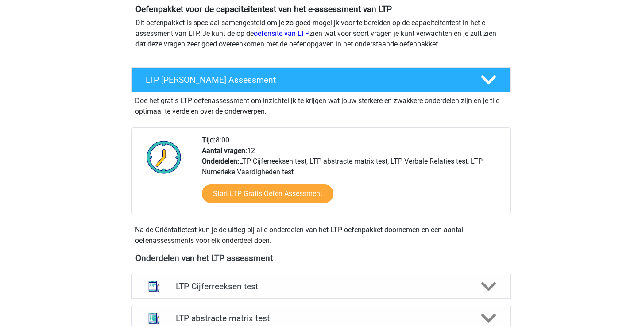
scroll to position [45, 0]
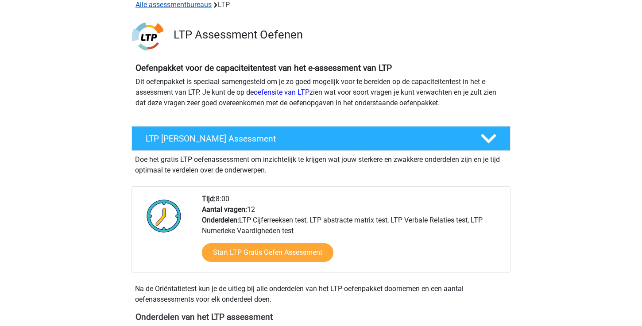
click at [190, 5] on link "Alle assessmentbureaus" at bounding box center [174, 4] width 76 height 8
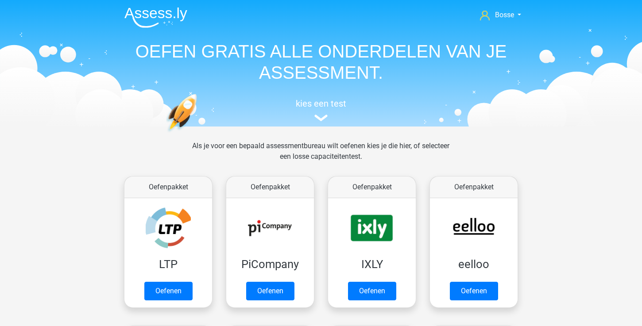
scroll to position [141, 0]
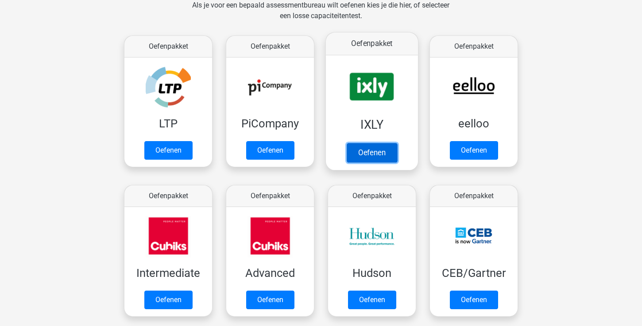
click at [354, 151] on link "Oefenen" at bounding box center [372, 152] width 50 height 19
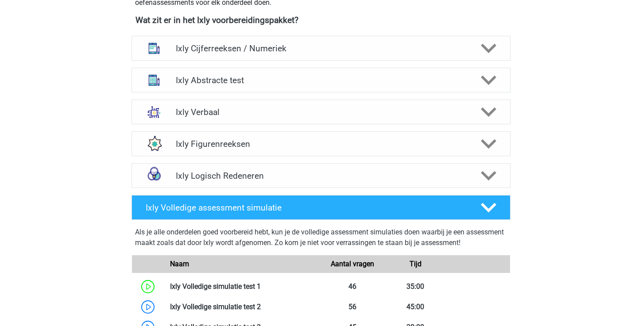
scroll to position [338, 0]
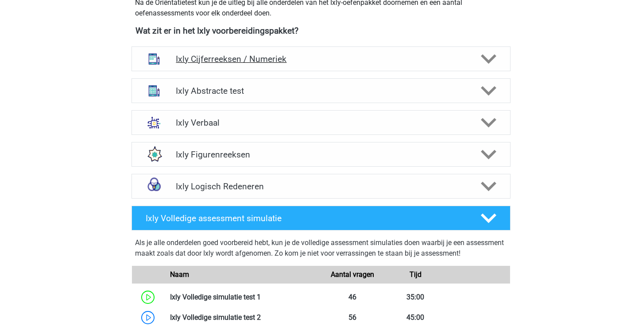
click at [340, 58] on h4 "Ixly Cijferreeksen / Numeriek" at bounding box center [321, 59] width 290 height 10
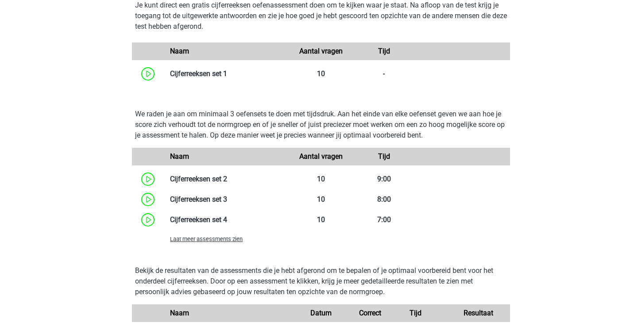
scroll to position [599, 0]
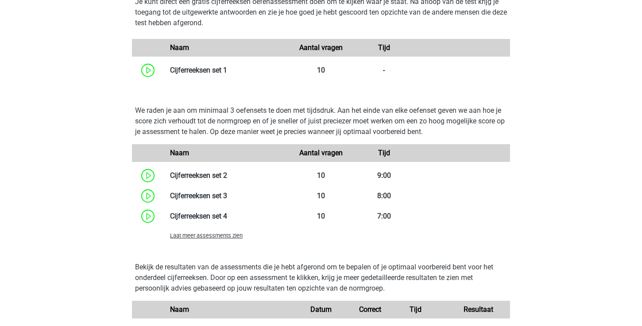
click at [229, 236] on span "Laat meer assessments zien" at bounding box center [206, 235] width 73 height 7
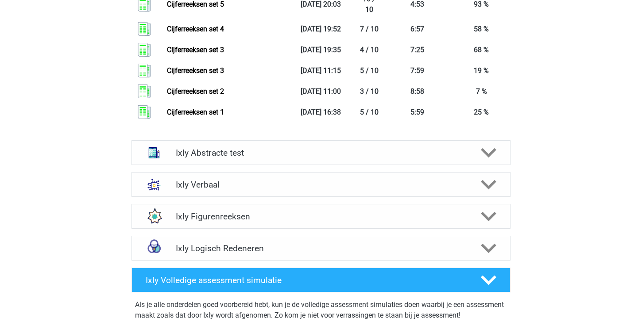
scroll to position [1440, 0]
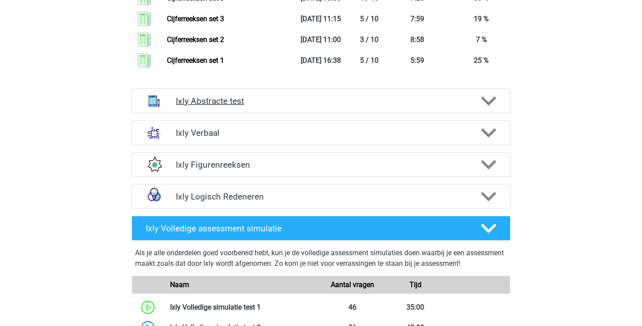
click at [250, 108] on div "Ixly Abstracte test" at bounding box center [321, 101] width 379 height 25
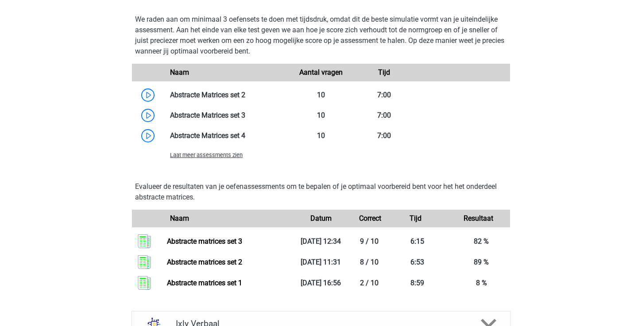
scroll to position [1822, 0]
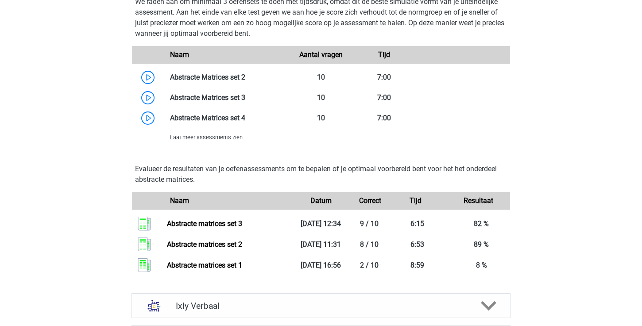
click at [232, 140] on span "Laat meer assessments zien" at bounding box center [206, 137] width 73 height 7
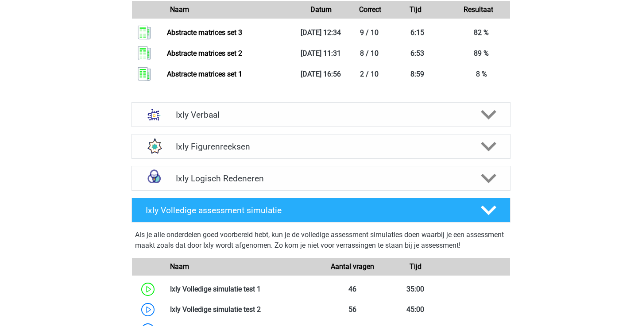
scroll to position [2122, 0]
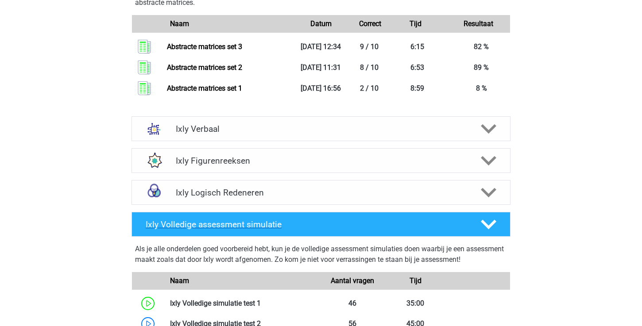
click at [492, 222] on icon at bounding box center [488, 224] width 15 height 15
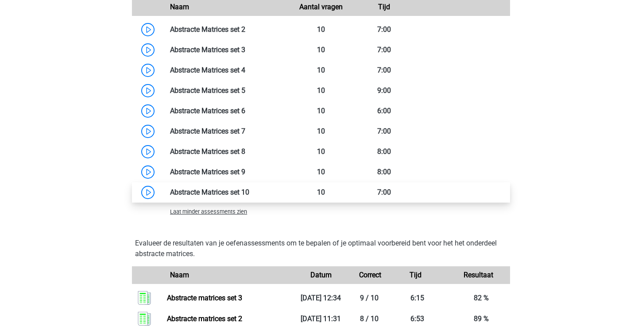
scroll to position [1869, 0]
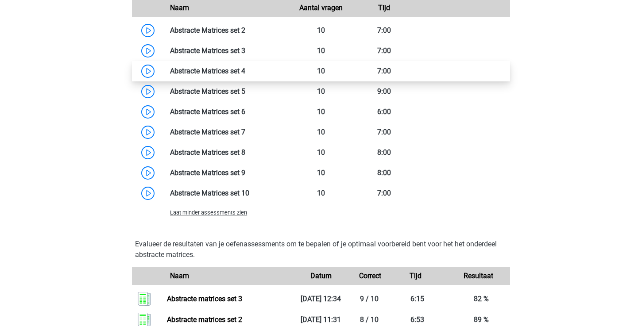
click at [245, 71] on link at bounding box center [245, 71] width 0 height 8
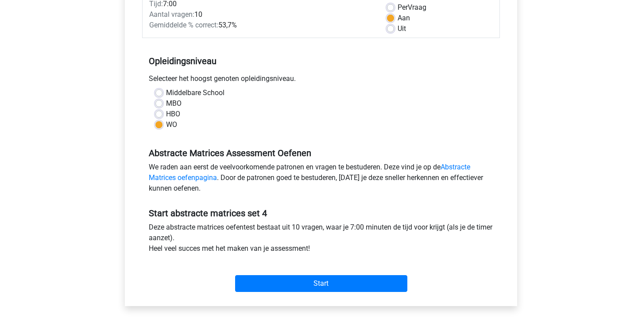
scroll to position [137, 0]
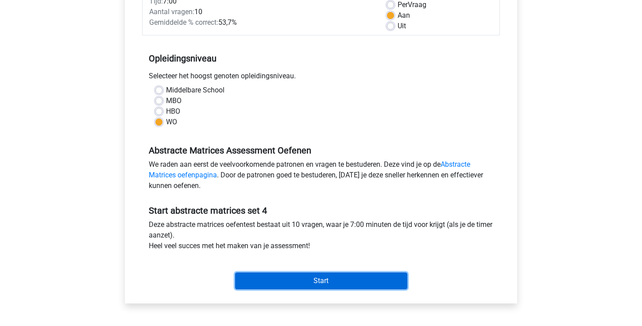
click at [324, 279] on input "Start" at bounding box center [321, 281] width 172 height 17
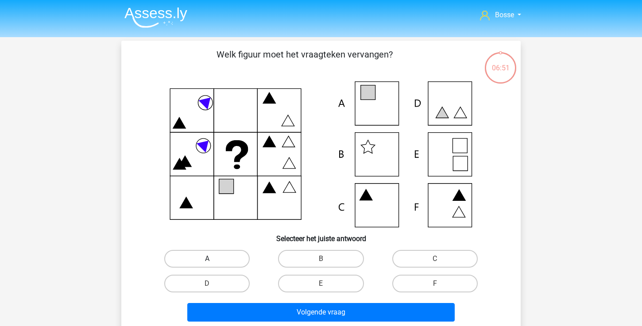
click at [238, 256] on label "A" at bounding box center [206, 259] width 85 height 18
click at [213, 259] on input "A" at bounding box center [210, 262] width 6 height 6
radio input "true"
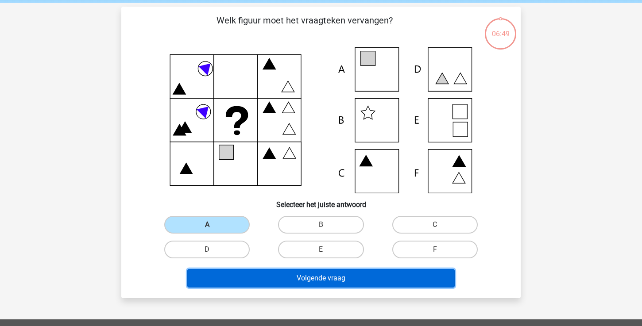
click at [311, 277] on button "Volgende vraag" at bounding box center [321, 278] width 268 height 19
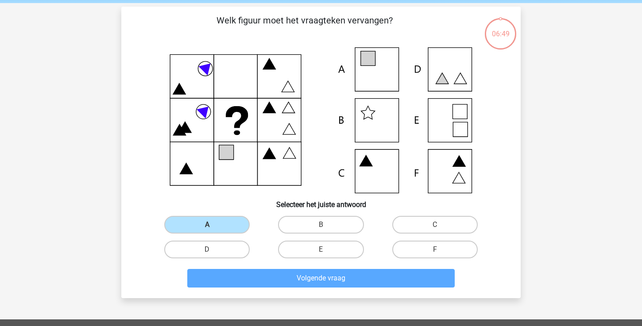
scroll to position [41, 0]
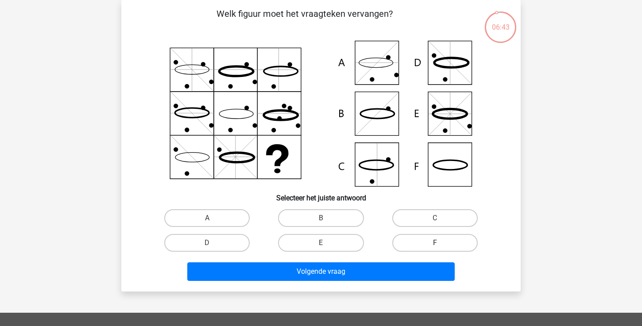
click at [422, 239] on label "F" at bounding box center [434, 243] width 85 height 18
click at [435, 243] on input "F" at bounding box center [438, 246] width 6 height 6
radio input "true"
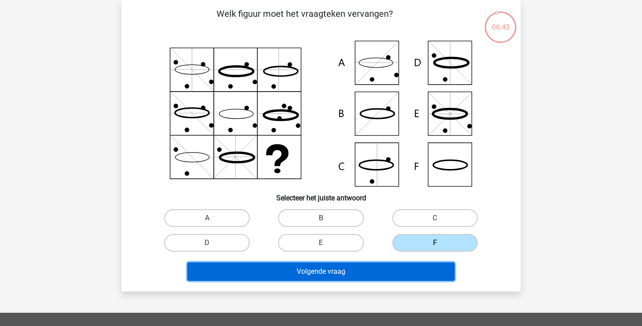
click at [399, 275] on button "Volgende vraag" at bounding box center [321, 272] width 268 height 19
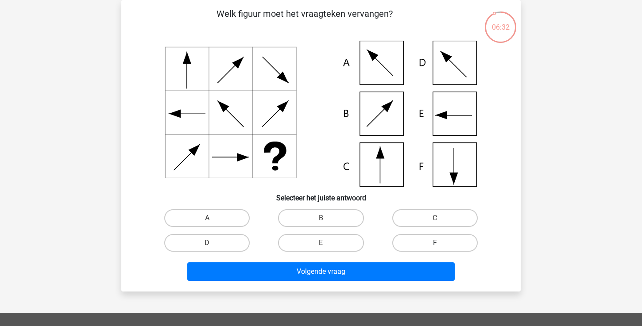
click at [410, 243] on label "F" at bounding box center [434, 243] width 85 height 18
click at [435, 243] on input "F" at bounding box center [438, 246] width 6 height 6
radio input "true"
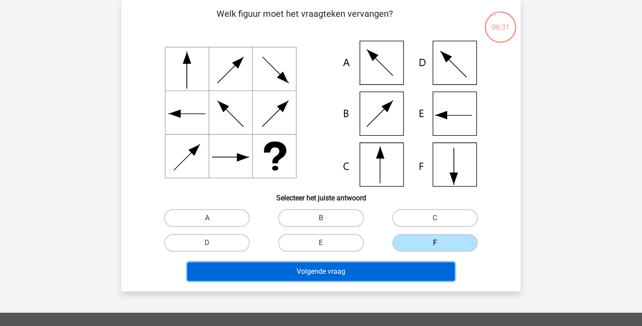
click at [382, 277] on button "Volgende vraag" at bounding box center [321, 272] width 268 height 19
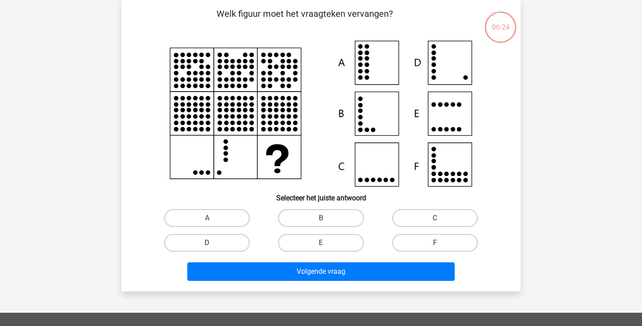
click at [235, 241] on label "D" at bounding box center [206, 243] width 85 height 18
click at [213, 243] on input "D" at bounding box center [210, 246] width 6 height 6
radio input "true"
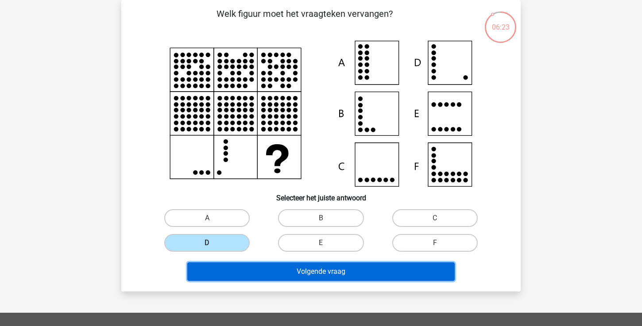
click at [271, 275] on button "Volgende vraag" at bounding box center [321, 272] width 268 height 19
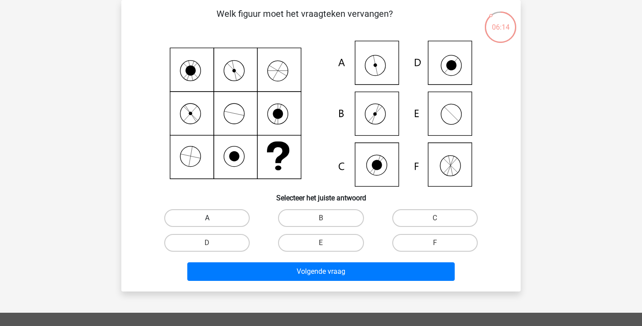
click at [220, 225] on label "A" at bounding box center [206, 218] width 85 height 18
click at [213, 224] on input "A" at bounding box center [210, 221] width 6 height 6
radio input "true"
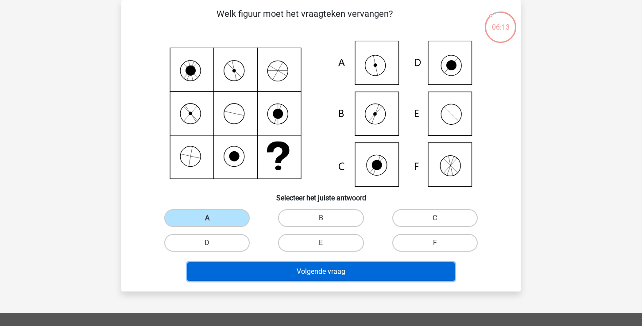
click at [246, 272] on button "Volgende vraag" at bounding box center [321, 272] width 268 height 19
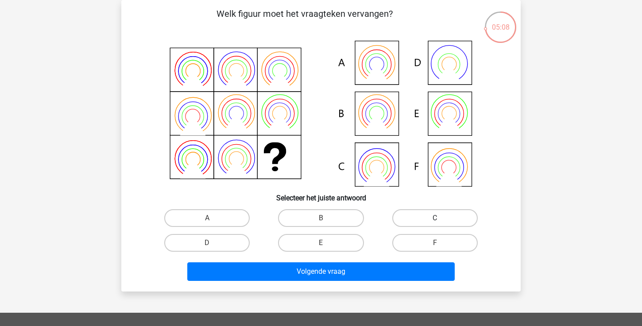
click at [427, 222] on label "C" at bounding box center [434, 218] width 85 height 18
click at [435, 222] on input "C" at bounding box center [438, 221] width 6 height 6
radio input "true"
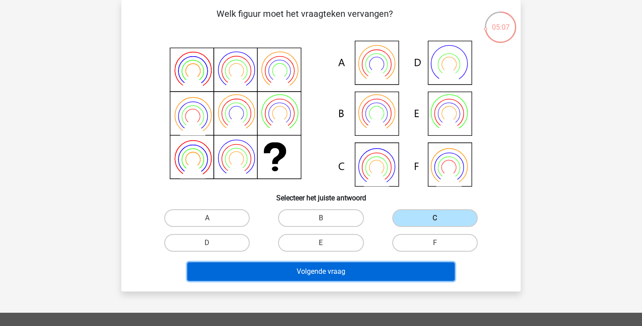
click at [386, 273] on button "Volgende vraag" at bounding box center [321, 272] width 268 height 19
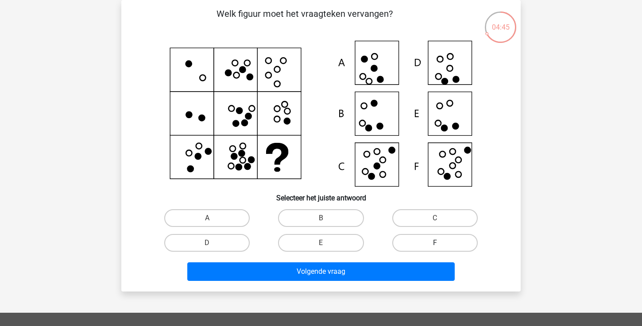
click at [423, 244] on label "F" at bounding box center [434, 243] width 85 height 18
click at [435, 244] on input "F" at bounding box center [438, 246] width 6 height 6
radio input "true"
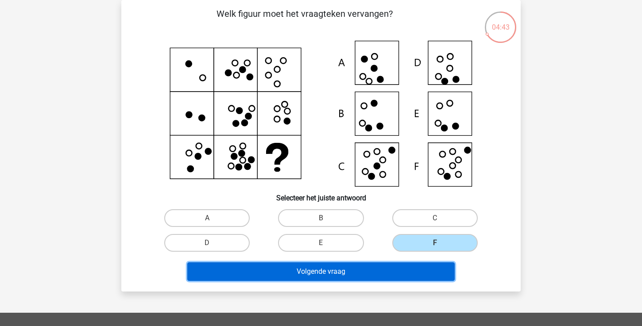
click at [415, 268] on button "Volgende vraag" at bounding box center [321, 272] width 268 height 19
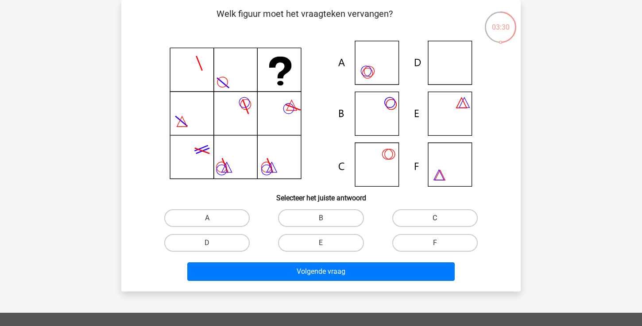
click at [414, 212] on label "C" at bounding box center [434, 218] width 85 height 18
click at [435, 218] on input "C" at bounding box center [438, 221] width 6 height 6
radio input "true"
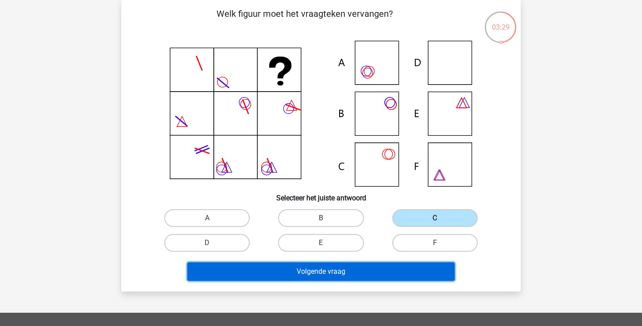
click at [369, 272] on button "Volgende vraag" at bounding box center [321, 272] width 268 height 19
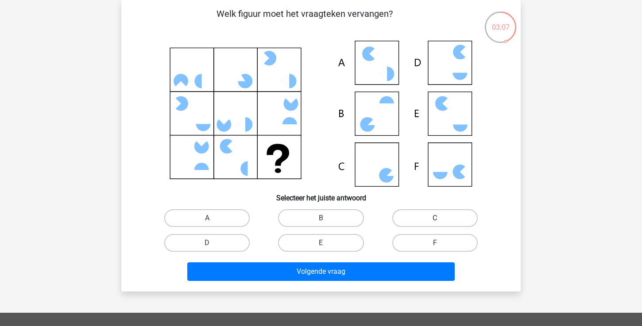
click at [425, 224] on label "C" at bounding box center [434, 218] width 85 height 18
click at [435, 224] on input "C" at bounding box center [438, 221] width 6 height 6
radio input "true"
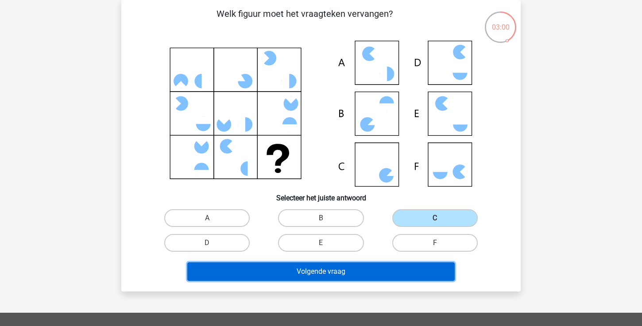
click at [359, 277] on button "Volgende vraag" at bounding box center [321, 272] width 268 height 19
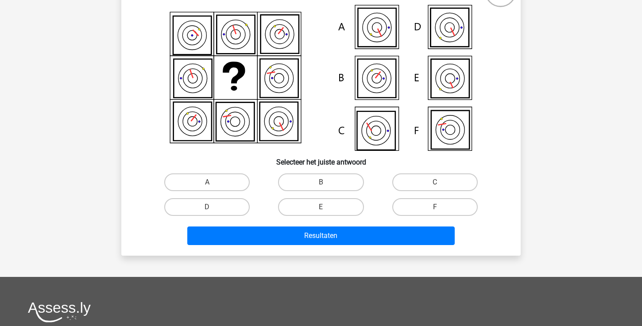
scroll to position [73, 0]
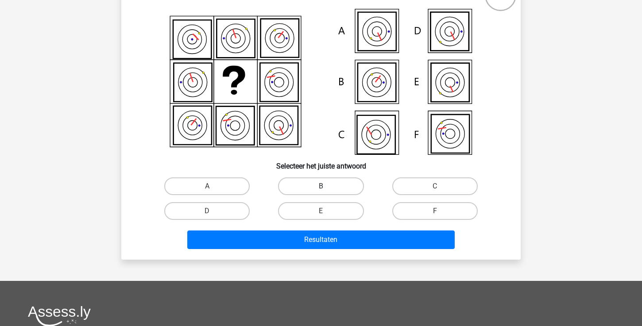
click at [338, 189] on label "B" at bounding box center [320, 187] width 85 height 18
click at [327, 189] on input "B" at bounding box center [324, 189] width 6 height 6
radio input "true"
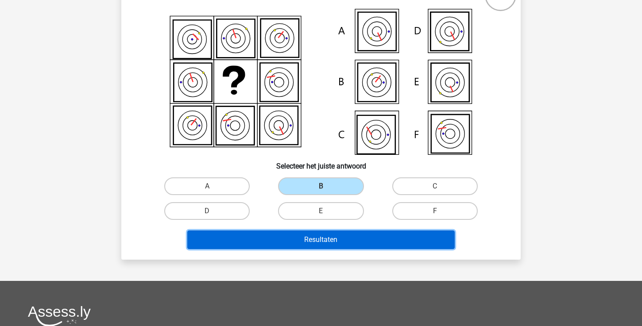
click at [329, 244] on button "Resultaten" at bounding box center [321, 240] width 268 height 19
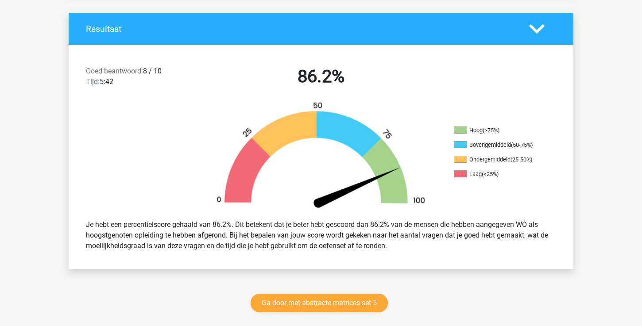
scroll to position [182, 0]
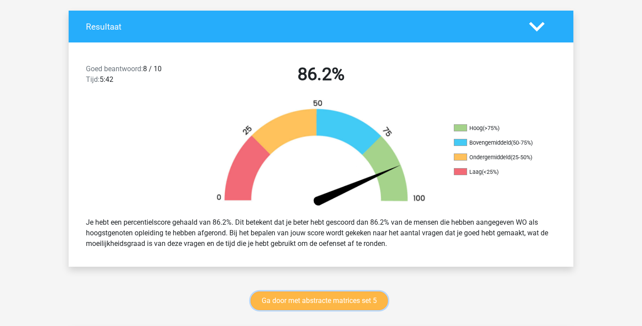
click at [323, 300] on link "Ga door met abstracte matrices set 5" at bounding box center [319, 301] width 137 height 19
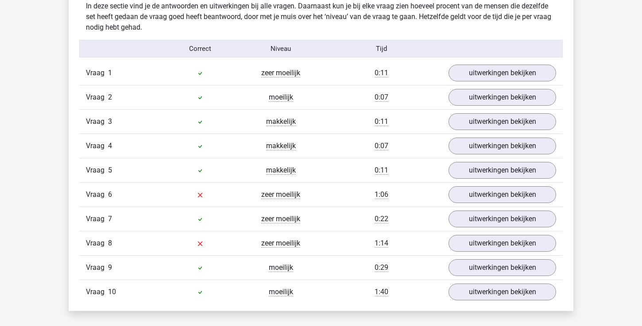
scroll to position [550, 0]
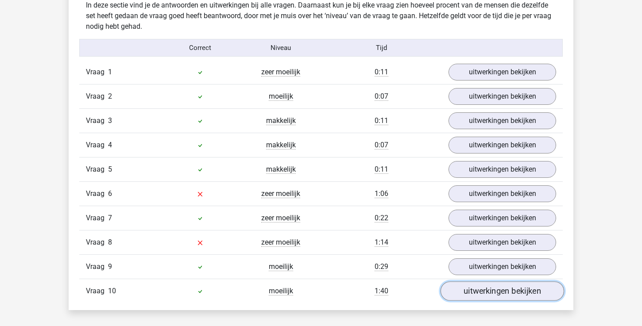
click at [515, 293] on link "uitwerkingen bekijken" at bounding box center [503, 291] width 124 height 19
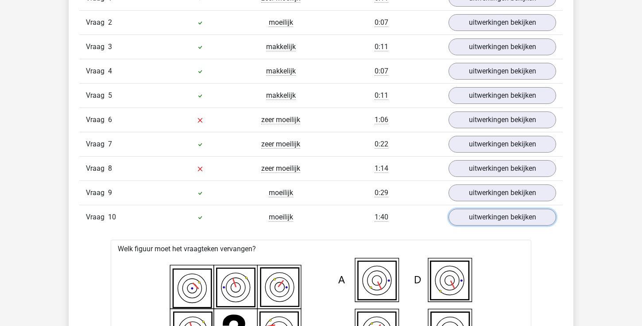
scroll to position [602, 0]
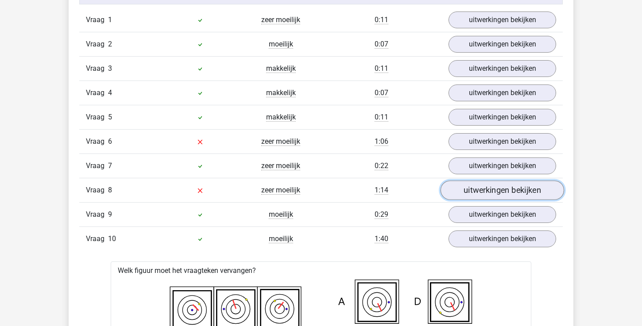
click at [486, 189] on link "uitwerkingen bekijken" at bounding box center [503, 190] width 124 height 19
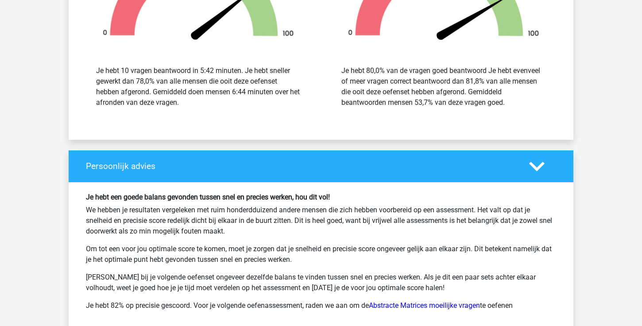
scroll to position [2058, 0]
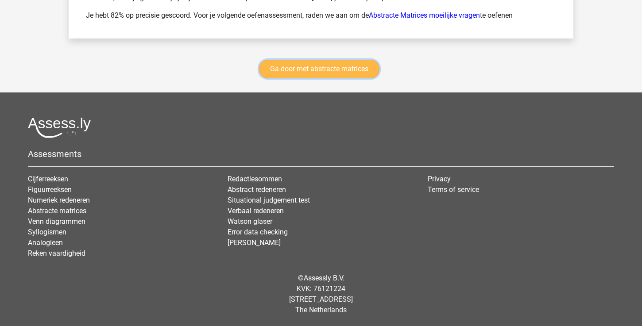
click at [293, 63] on link "Ga door met abstracte matrices" at bounding box center [319, 69] width 120 height 19
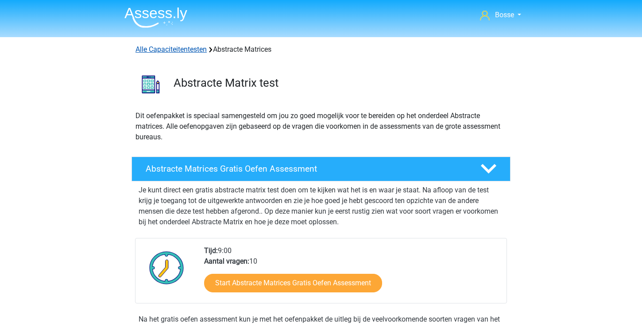
click at [187, 49] on link "Alle Capaciteitentesten" at bounding box center [171, 49] width 71 height 8
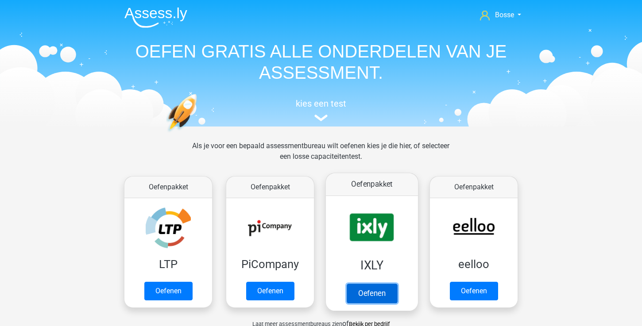
click at [385, 290] on link "Oefenen" at bounding box center [372, 293] width 50 height 19
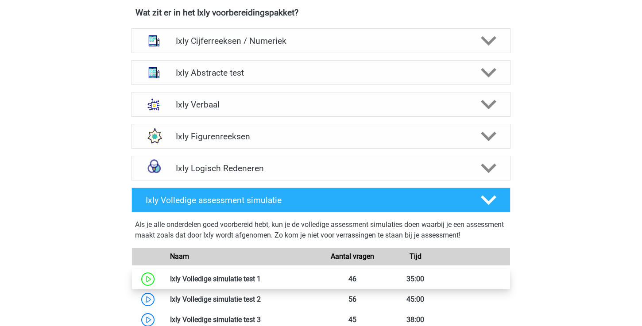
scroll to position [362, 0]
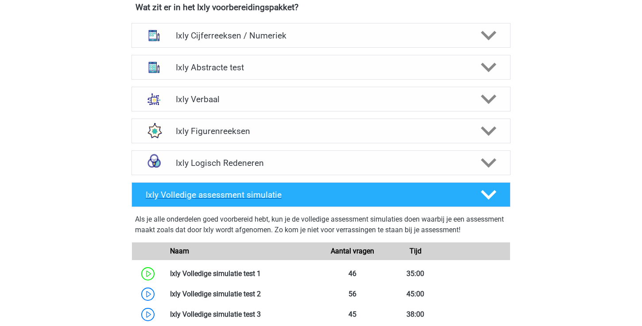
click at [491, 197] on polygon at bounding box center [488, 195] width 15 height 10
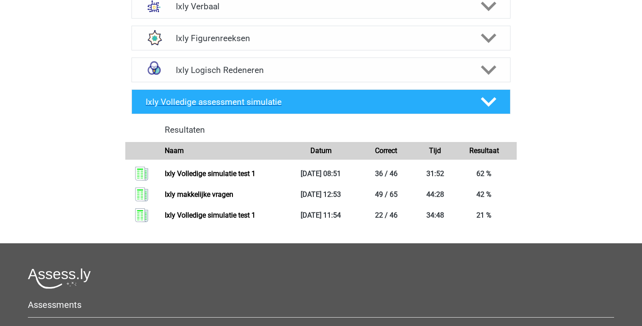
scroll to position [457, 0]
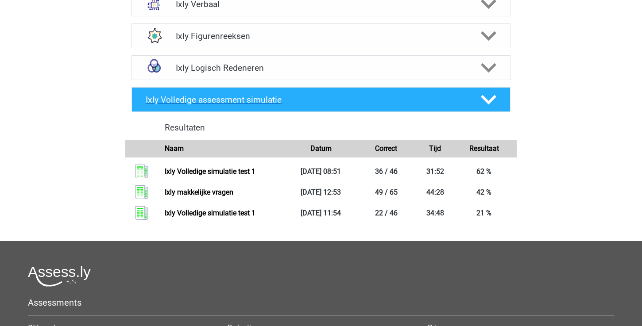
click at [484, 101] on icon at bounding box center [488, 99] width 15 height 15
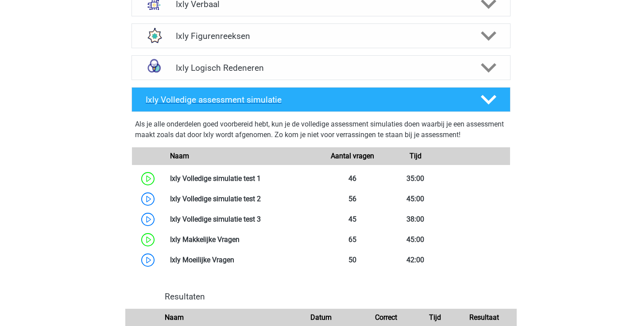
click at [486, 101] on polygon at bounding box center [488, 100] width 15 height 10
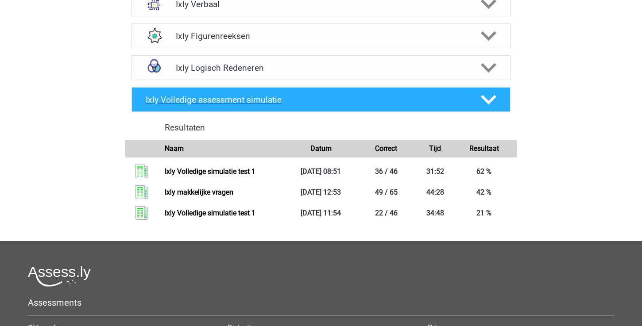
click at [486, 101] on polygon at bounding box center [488, 100] width 15 height 10
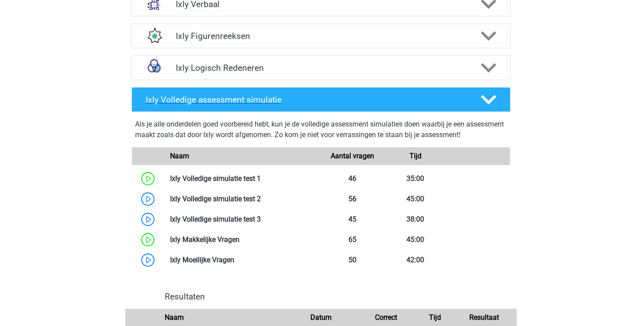
click at [486, 101] on polygon at bounding box center [488, 100] width 15 height 10
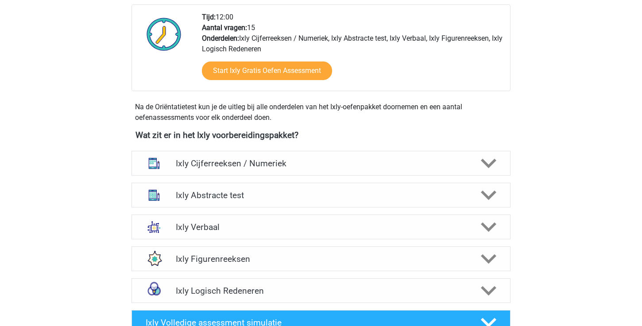
scroll to position [240, 0]
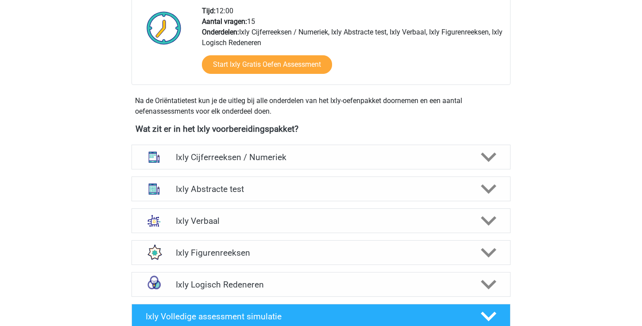
click at [530, 221] on div "Wat zit er in het Ixly voorbereidingspakket? Ixly Cijferreeksen / Numeriek Er z…" at bounding box center [321, 212] width 421 height 177
